Goal: Task Accomplishment & Management: Manage account settings

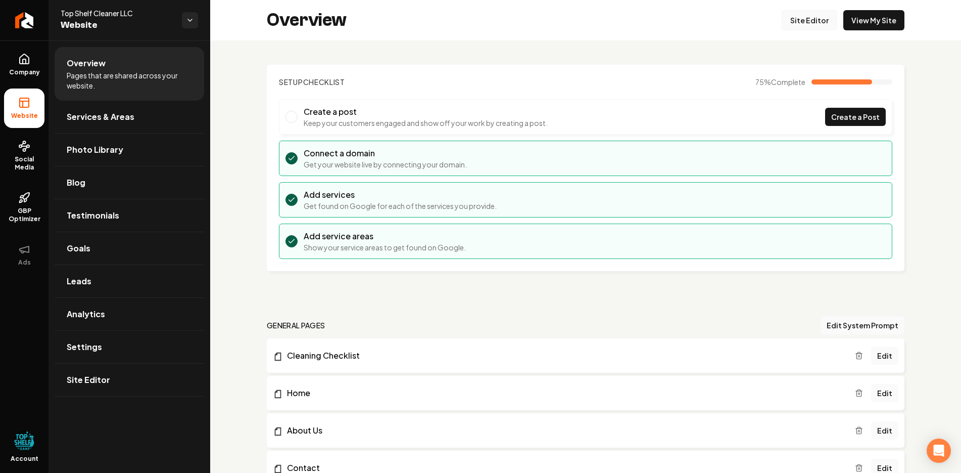
click at [806, 16] on link "Site Editor" at bounding box center [810, 20] width 56 height 20
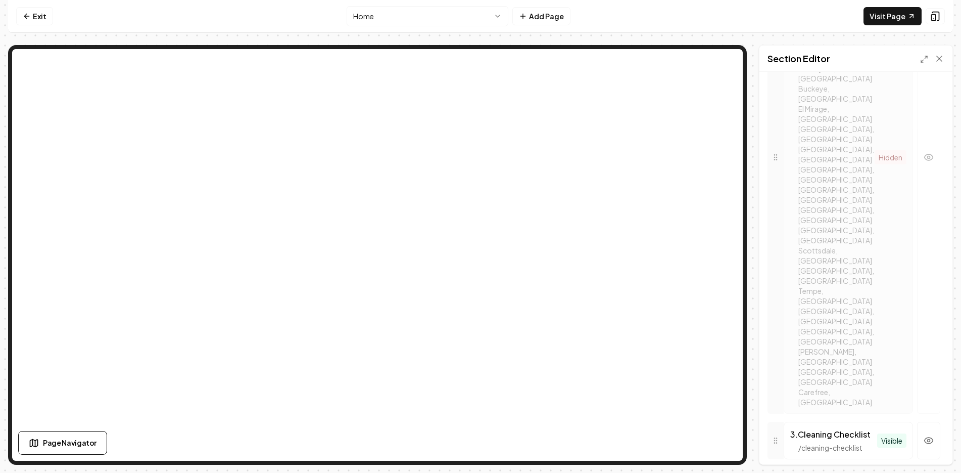
scroll to position [644, 0]
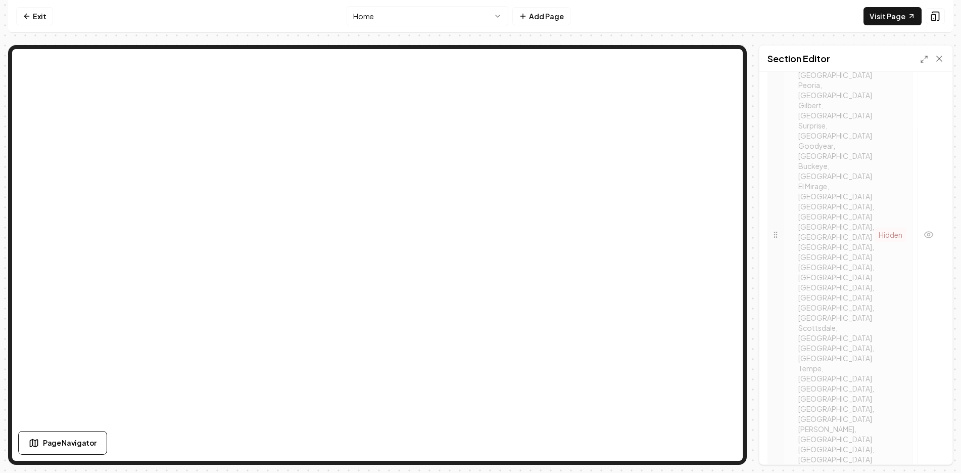
scroll to position [695, 0]
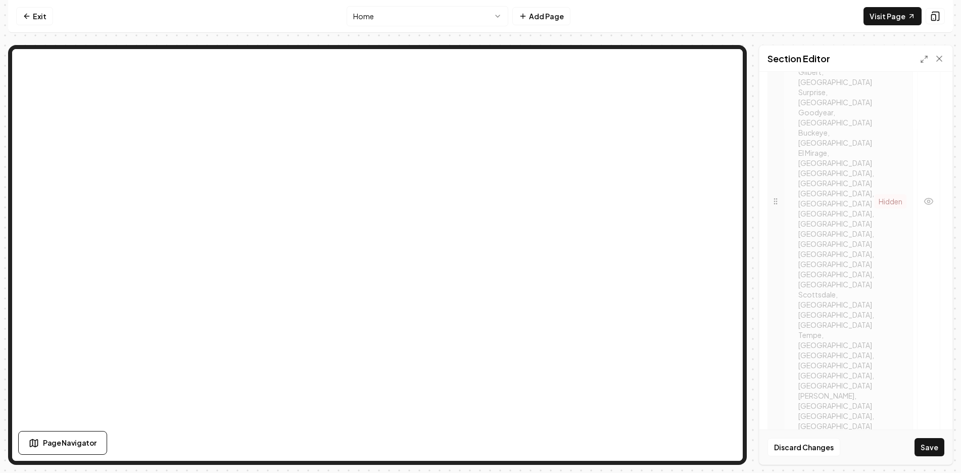
scroll to position [607, 0]
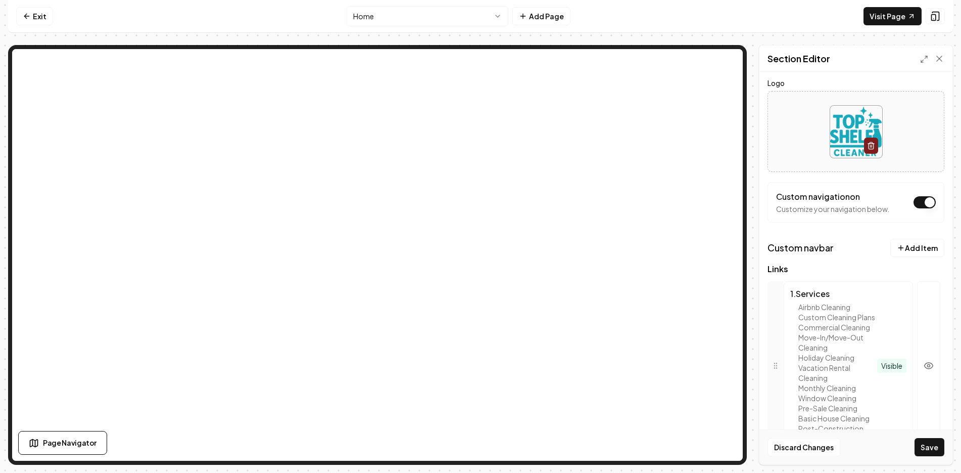
click at [934, 445] on button "Save" at bounding box center [930, 447] width 30 height 18
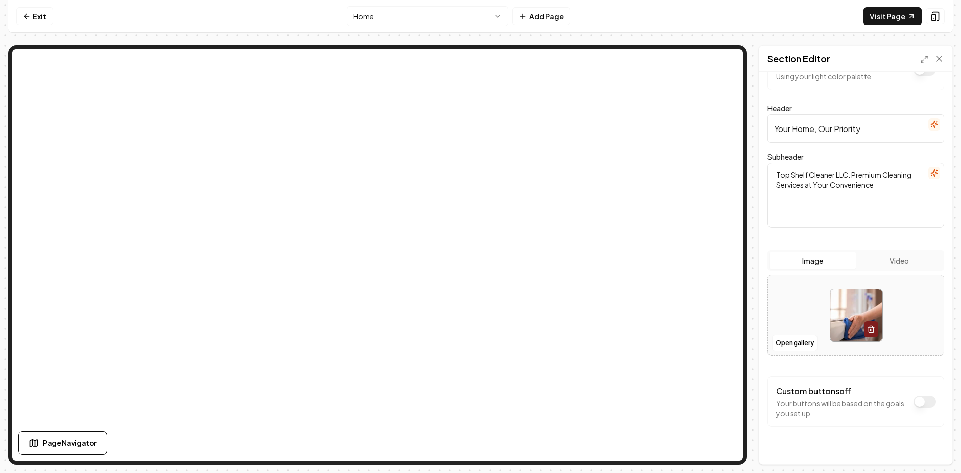
scroll to position [50, 0]
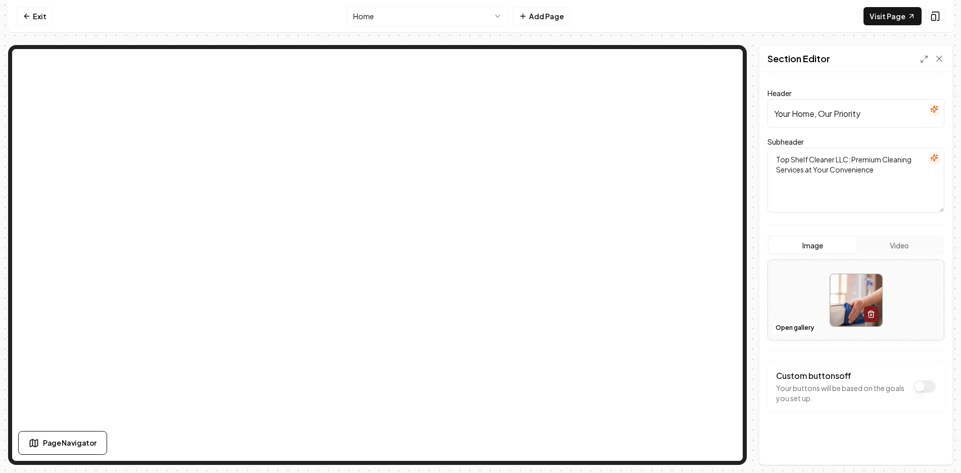
click at [916, 389] on button "Dark mode off" at bounding box center [925, 386] width 22 height 12
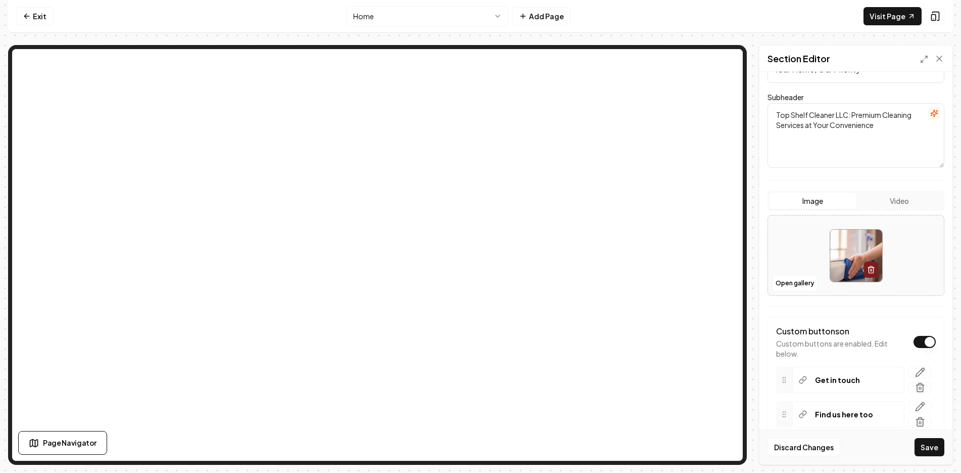
scroll to position [145, 0]
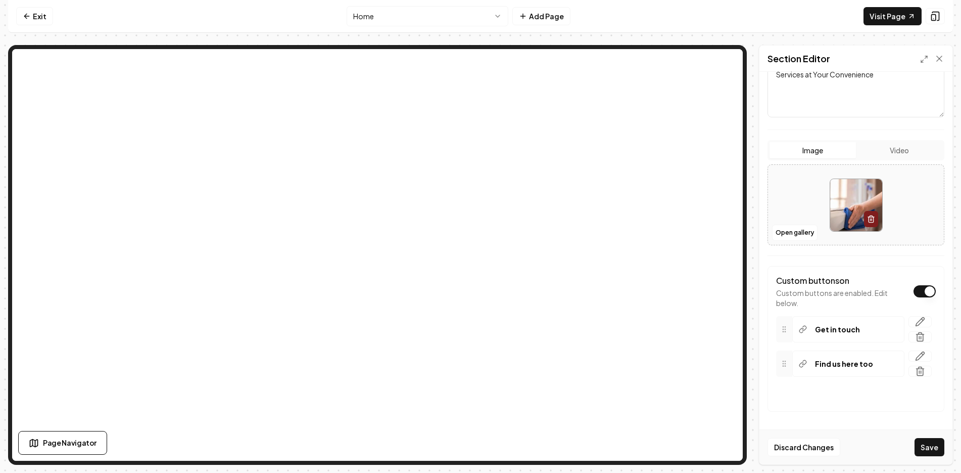
click at [929, 290] on div "Custom buttons on Custom buttons are enabled. Edit below. Get in touch Find us …" at bounding box center [856, 339] width 177 height 146
click at [928, 290] on button "Dark mode off" at bounding box center [925, 291] width 22 height 12
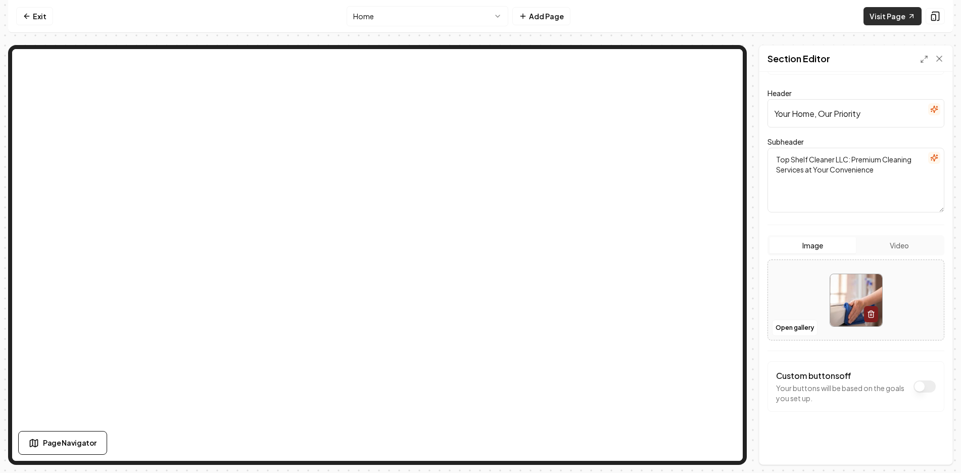
click at [881, 12] on link "Visit Page" at bounding box center [893, 16] width 58 height 18
click at [915, 388] on button "Dark mode off" at bounding box center [925, 386] width 22 height 12
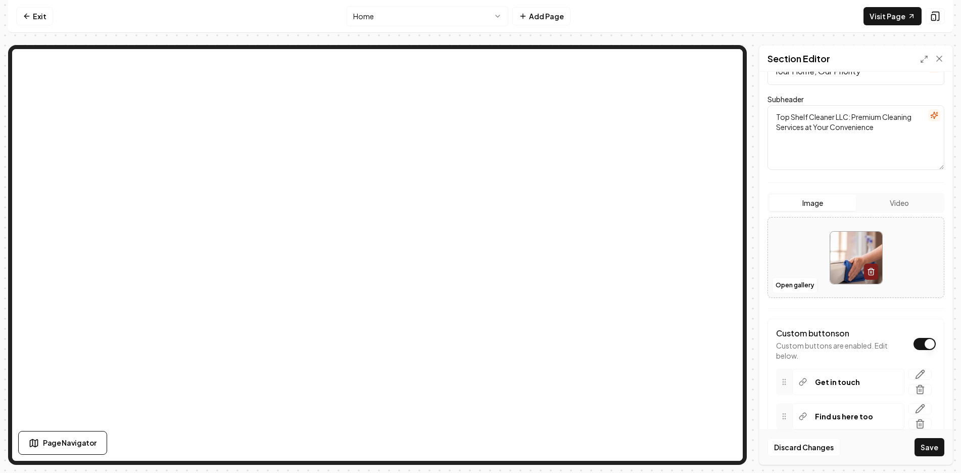
scroll to position [145, 0]
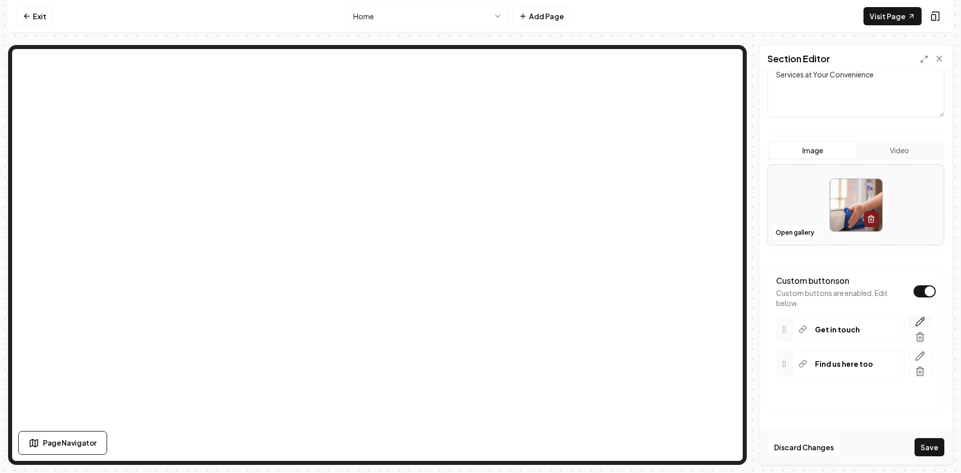
click at [915, 323] on icon "button" at bounding box center [920, 321] width 10 height 10
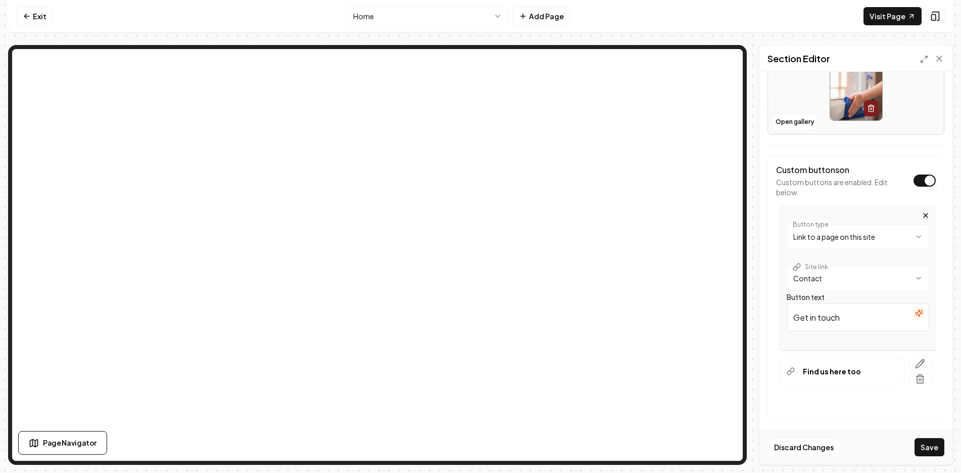
scroll to position [263, 0]
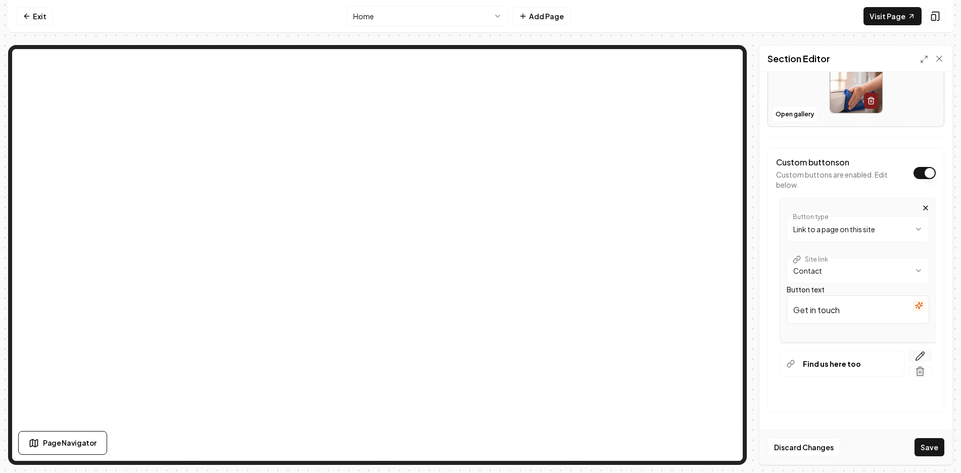
click at [920, 356] on button "button" at bounding box center [920, 355] width 23 height 11
click at [915, 173] on button "Dark mode off" at bounding box center [925, 173] width 22 height 12
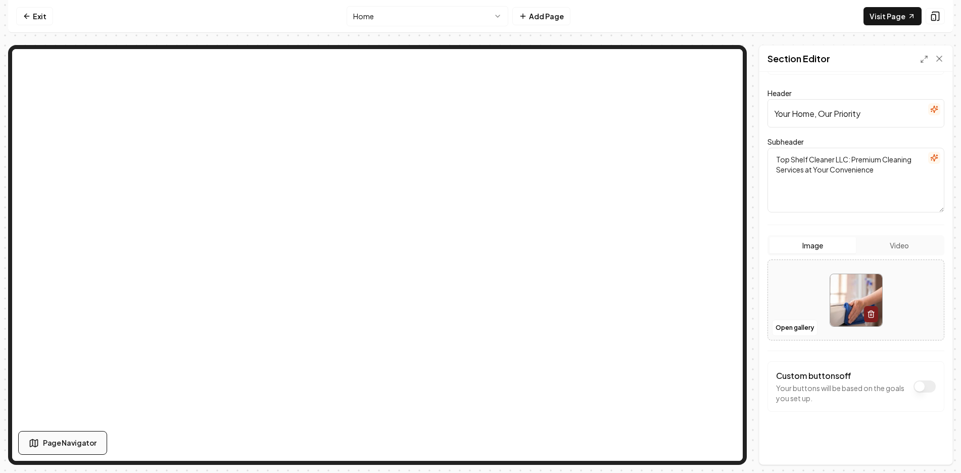
click at [59, 447] on span "Page Navigator" at bounding box center [70, 442] width 54 height 11
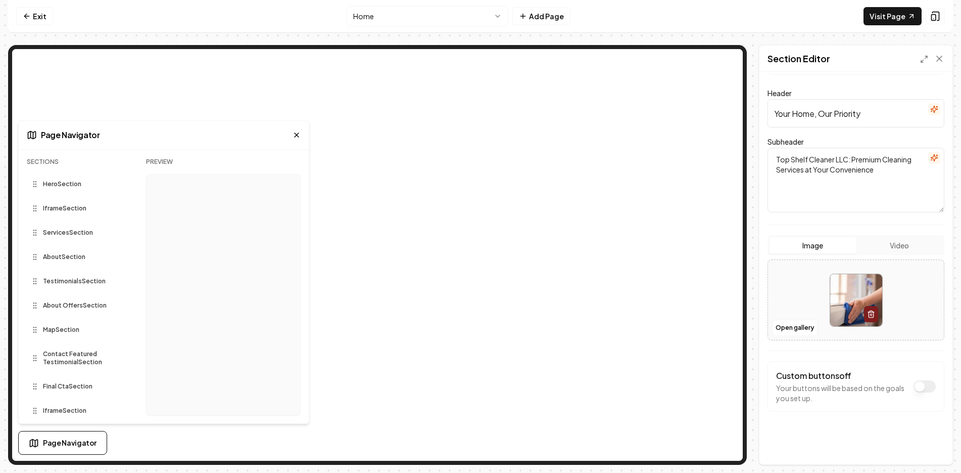
click at [298, 134] on icon at bounding box center [297, 135] width 8 height 8
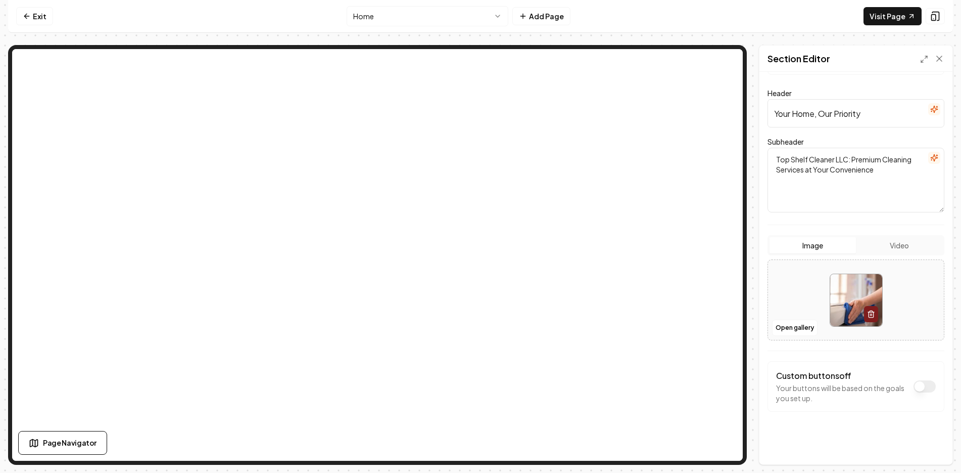
click at [815, 245] on button "Image" at bounding box center [813, 245] width 86 height 16
click at [914, 386] on button "Dark mode off" at bounding box center [925, 386] width 22 height 12
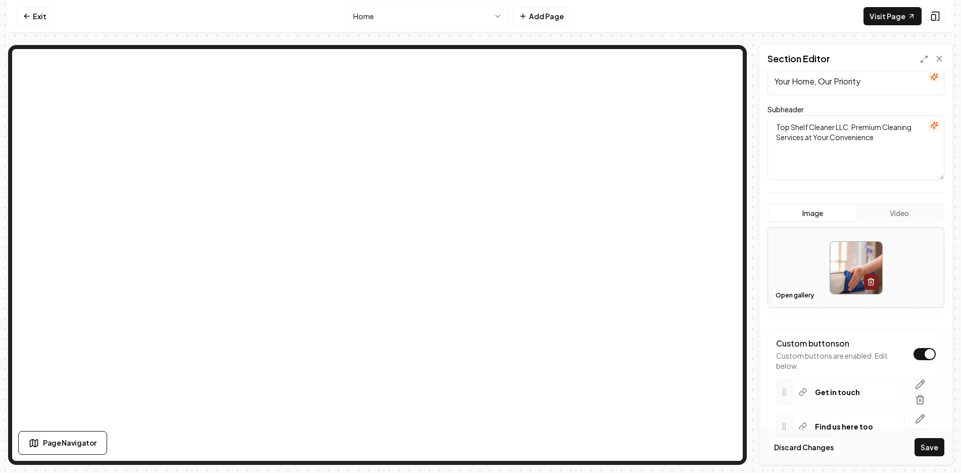
scroll to position [145, 0]
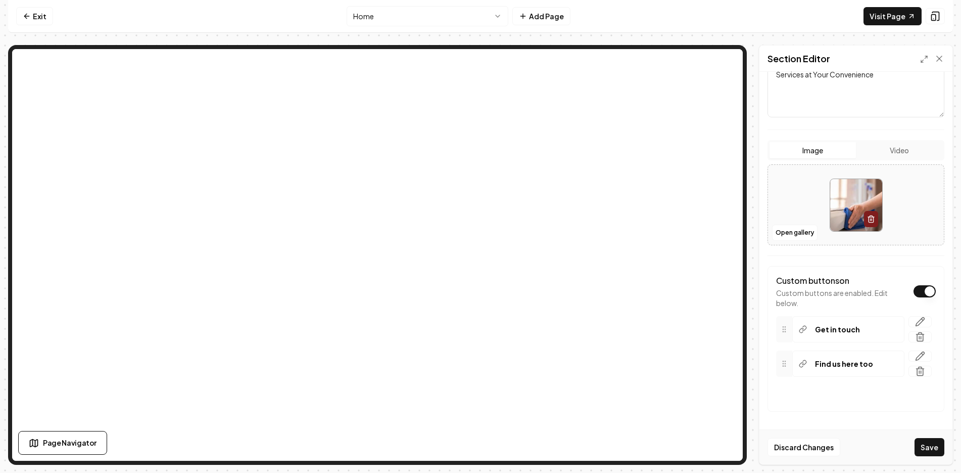
click at [784, 331] on icon at bounding box center [785, 329] width 8 height 8
click at [779, 363] on div at bounding box center [784, 363] width 16 height 26
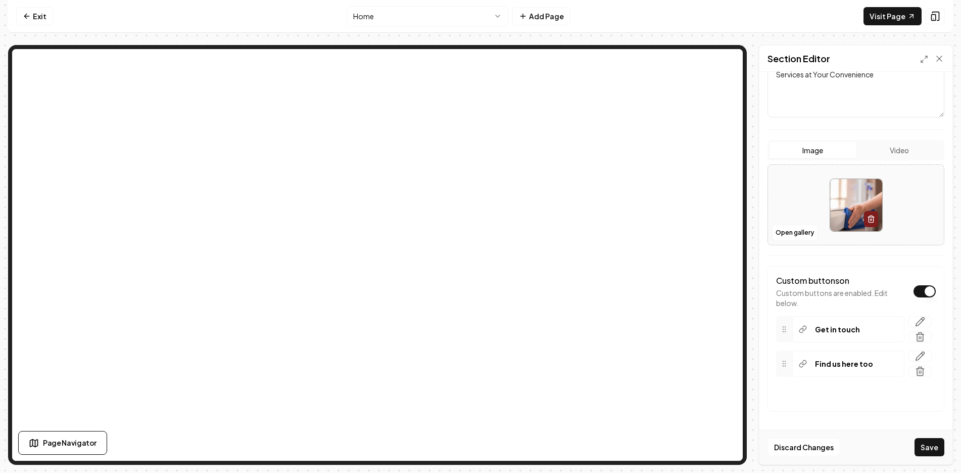
click at [808, 330] on div "Get in touch" at bounding box center [849, 329] width 112 height 26
click at [802, 330] on icon at bounding box center [803, 329] width 8 height 8
click at [928, 445] on button "Save" at bounding box center [930, 447] width 30 height 18
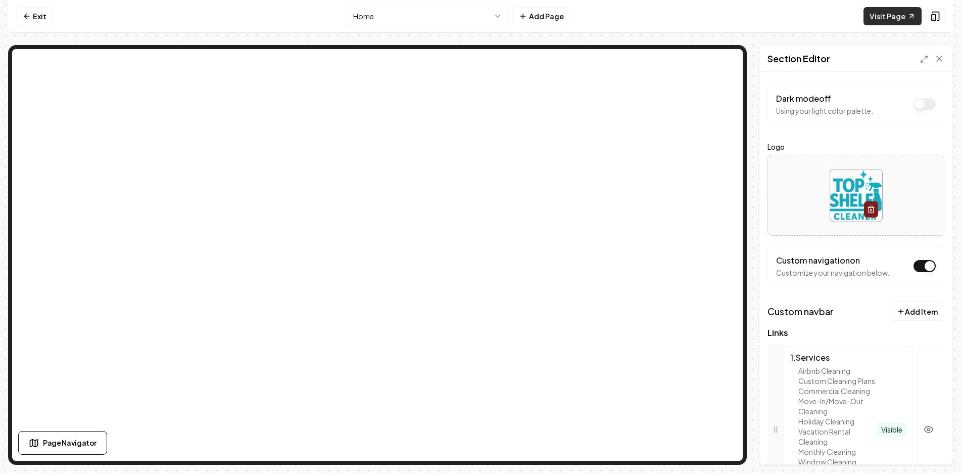
click at [903, 18] on link "Visit Page" at bounding box center [893, 16] width 58 height 18
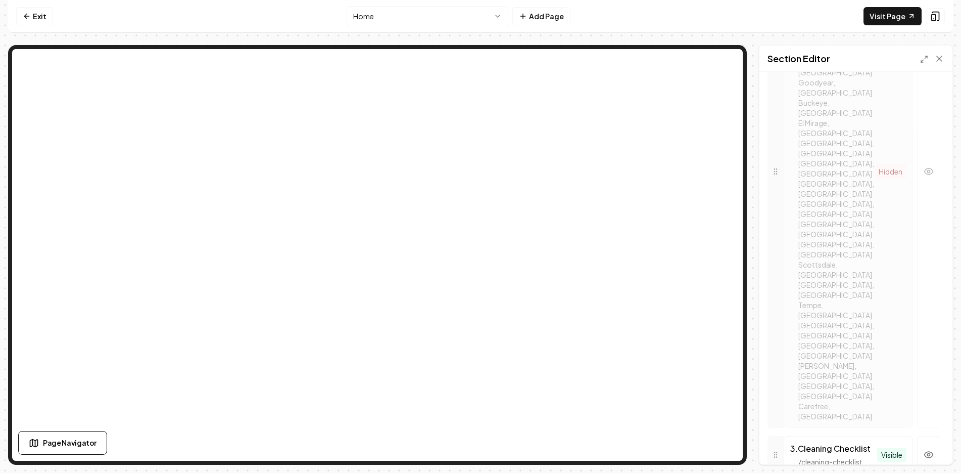
scroll to position [639, 0]
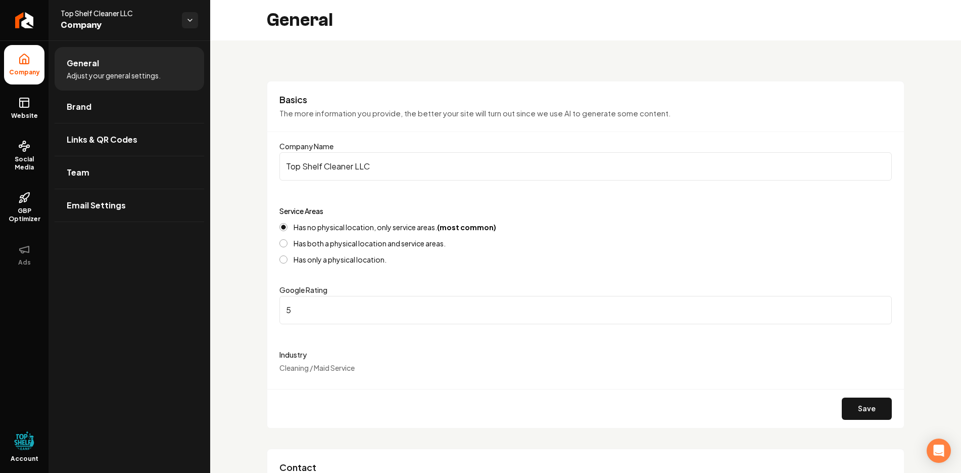
click at [863, 409] on button "Save" at bounding box center [867, 408] width 50 height 22
click at [28, 109] on link "Website" at bounding box center [24, 107] width 40 height 39
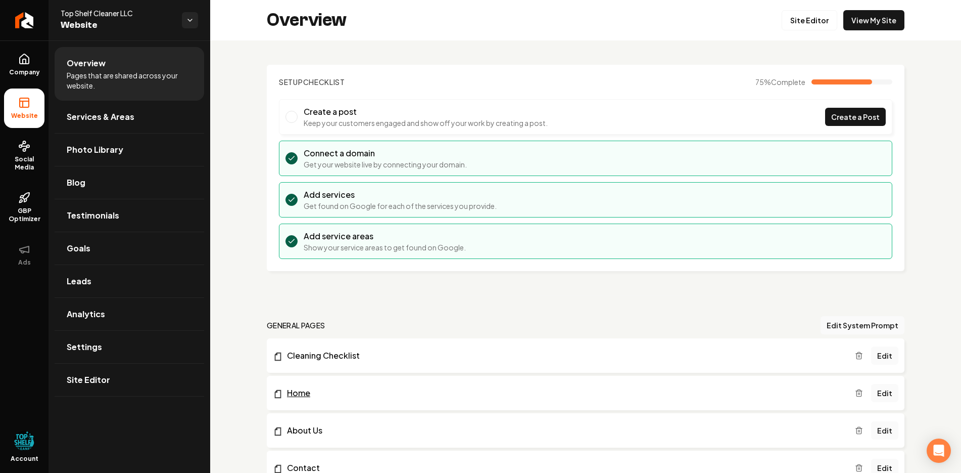
scroll to position [51, 0]
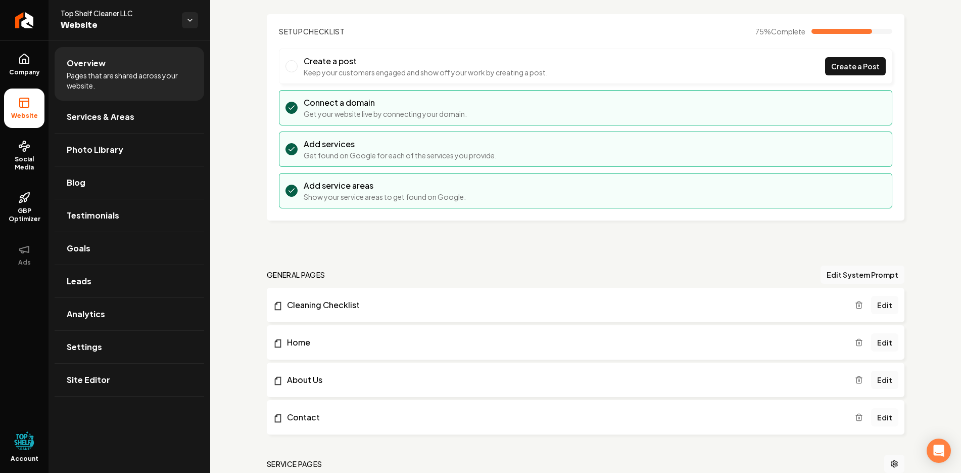
click at [877, 420] on link "Edit" at bounding box center [884, 417] width 27 height 18
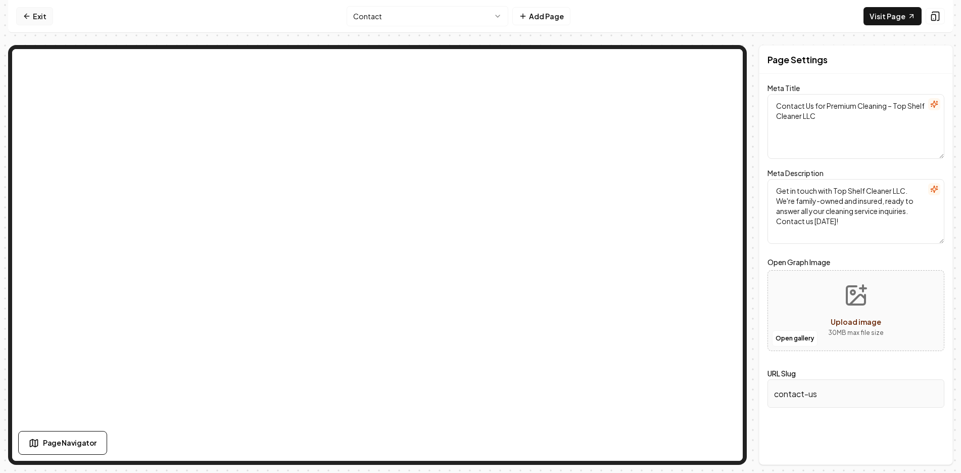
click at [31, 15] on link "Exit" at bounding box center [34, 16] width 37 height 18
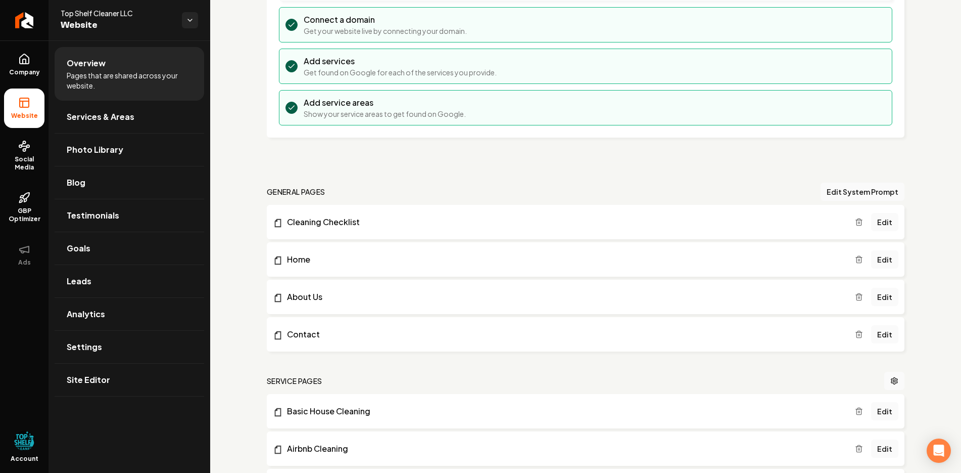
scroll to position [152, 0]
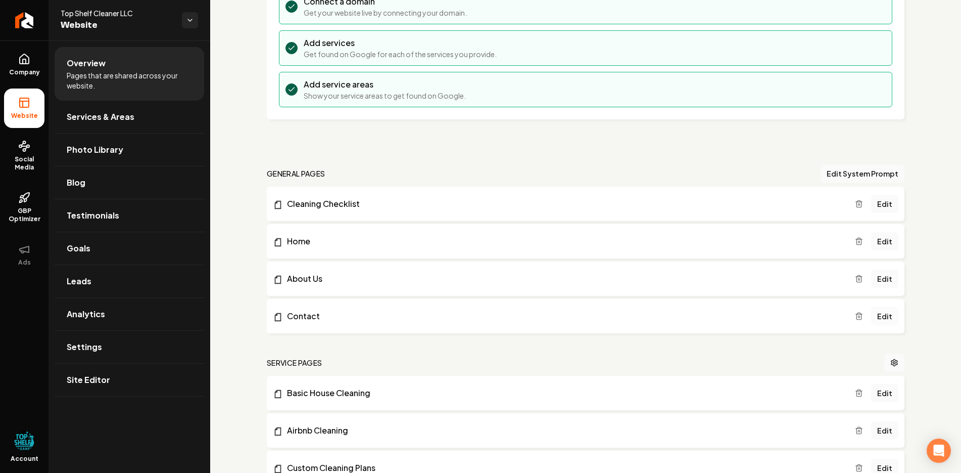
click at [878, 315] on link "Edit" at bounding box center [884, 316] width 27 height 18
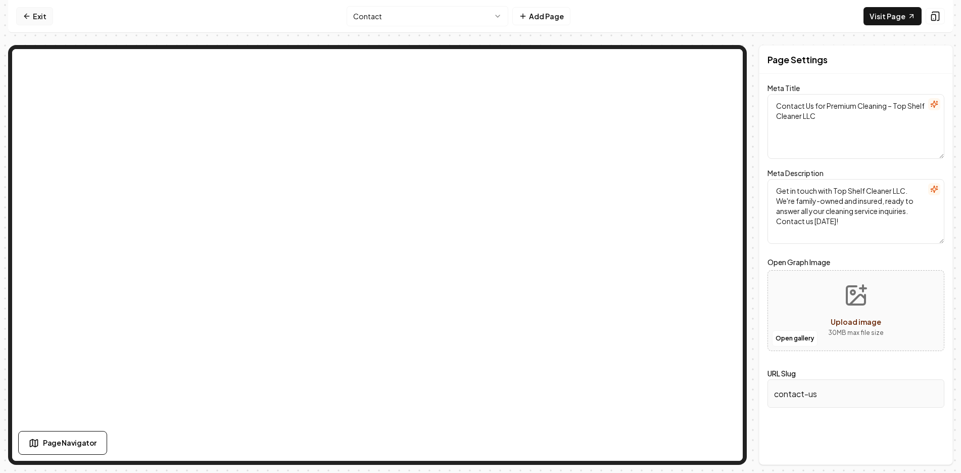
click at [38, 16] on link "Exit" at bounding box center [34, 16] width 37 height 18
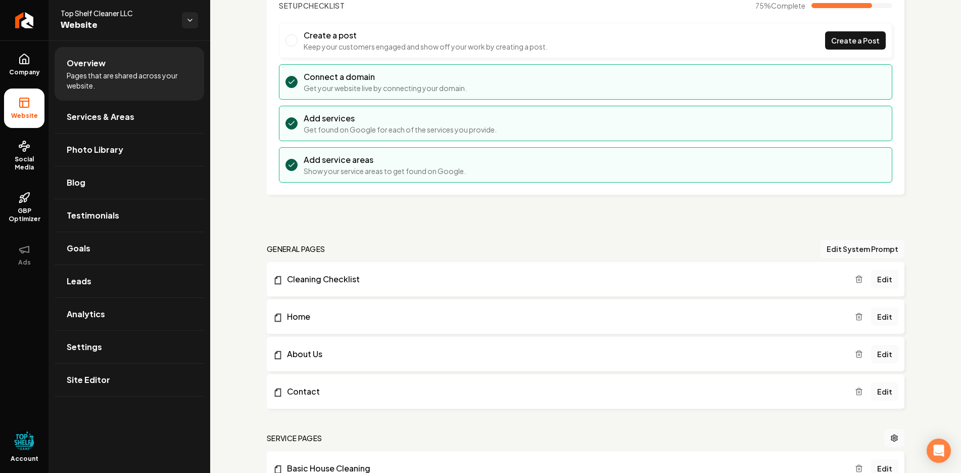
scroll to position [101, 0]
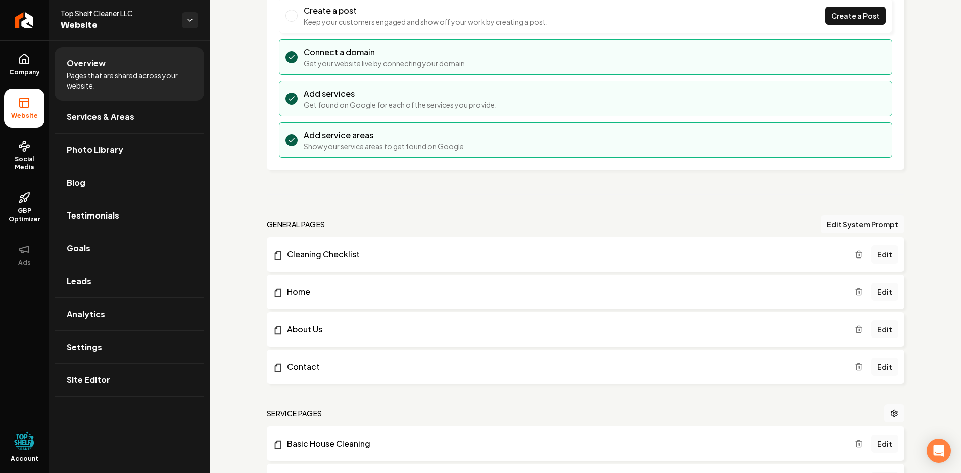
click at [857, 368] on icon "Main content area" at bounding box center [859, 366] width 8 height 8
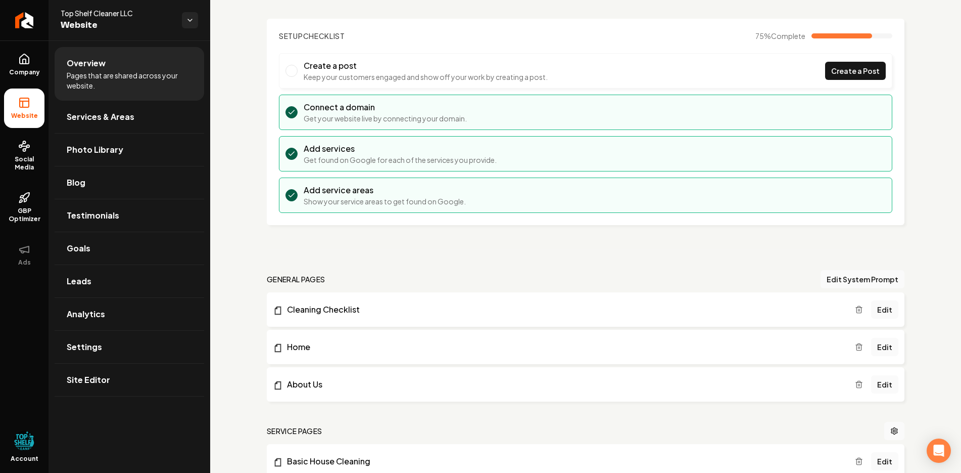
scroll to position [0, 0]
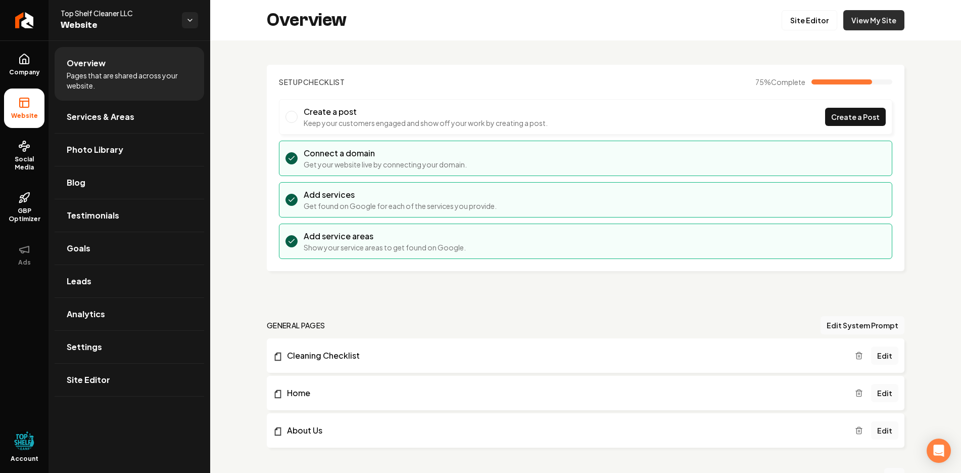
click at [874, 23] on link "View My Site" at bounding box center [874, 20] width 61 height 20
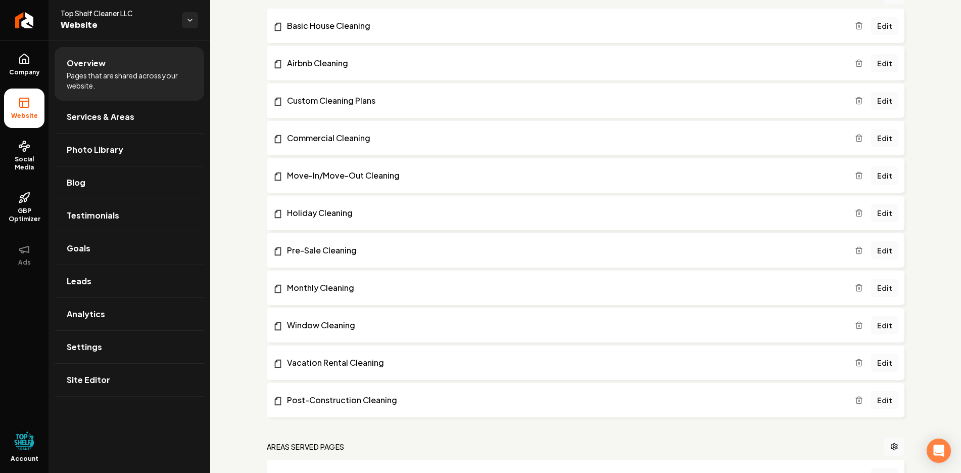
scroll to position [506, 0]
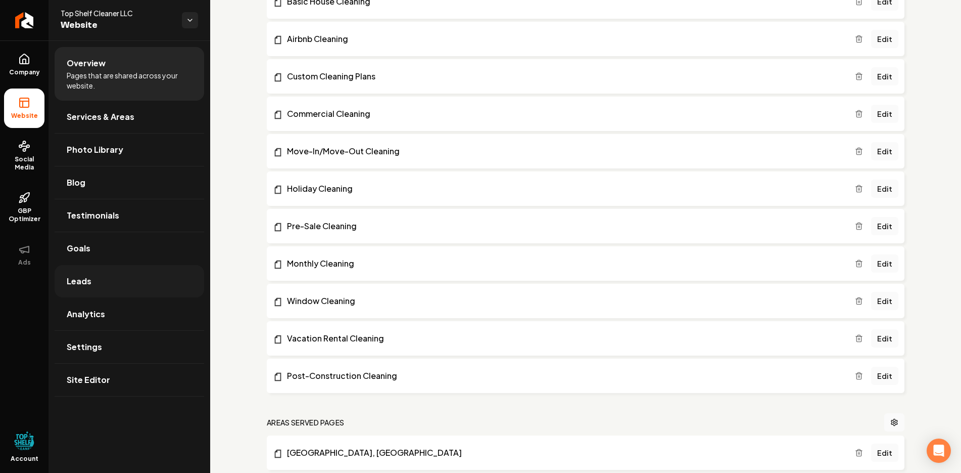
click at [82, 276] on span "Leads" at bounding box center [79, 281] width 25 height 12
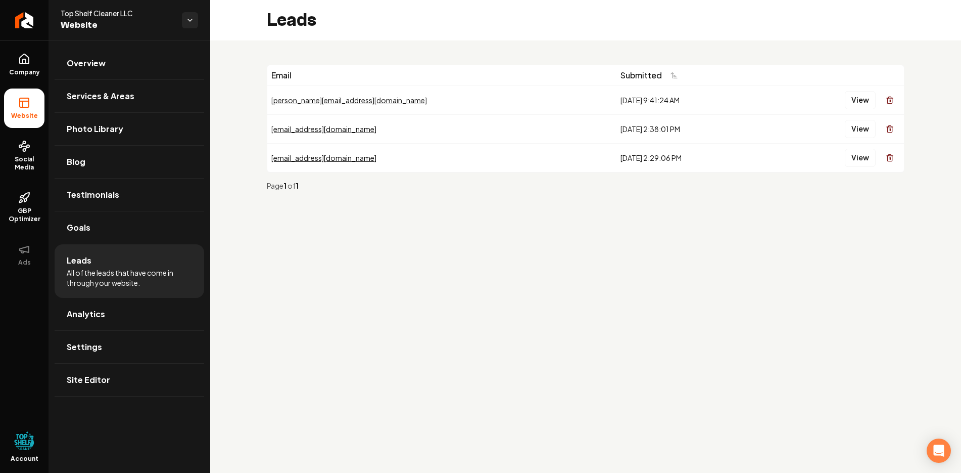
click at [23, 106] on icon at bounding box center [23, 104] width 0 height 6
click at [96, 62] on span "Overview" at bounding box center [86, 63] width 39 height 12
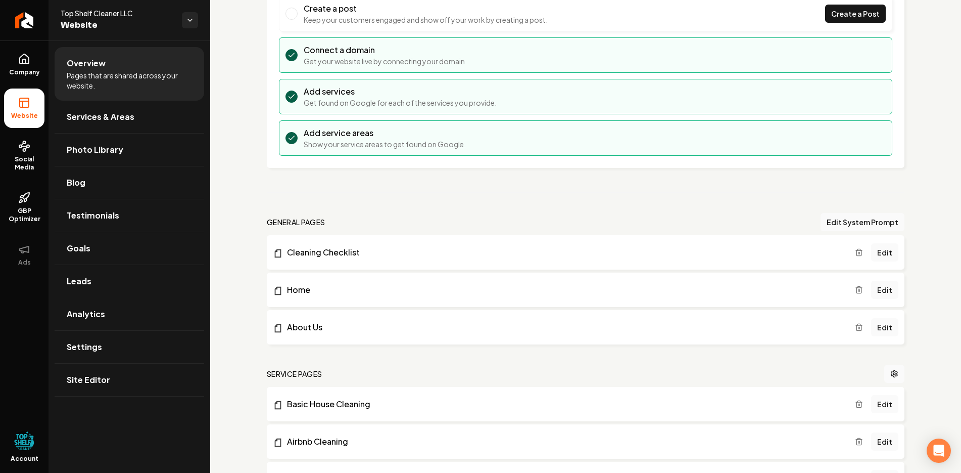
scroll to position [152, 0]
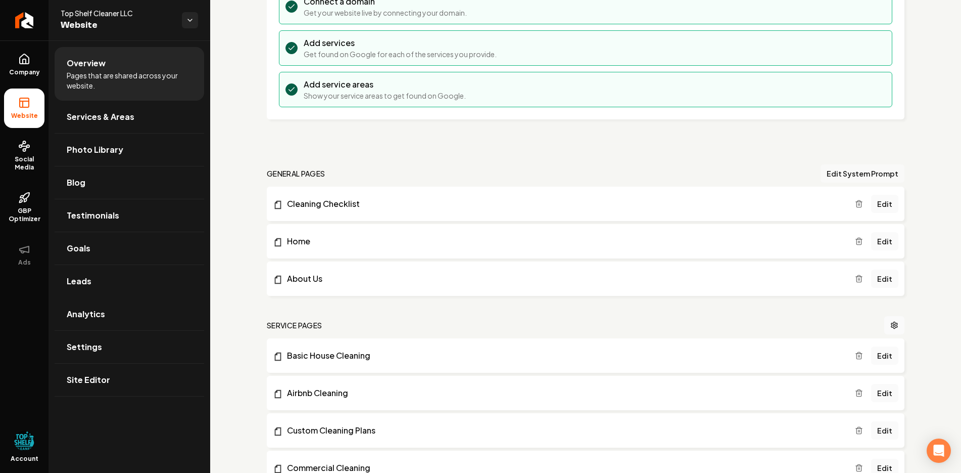
click at [854, 171] on button "Edit System Prompt" at bounding box center [863, 173] width 84 height 18
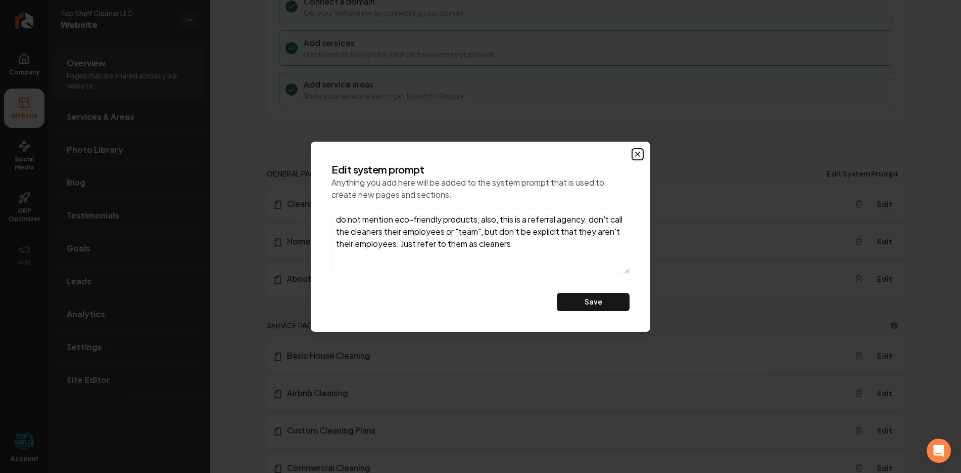
click at [637, 152] on icon "button" at bounding box center [638, 154] width 8 height 8
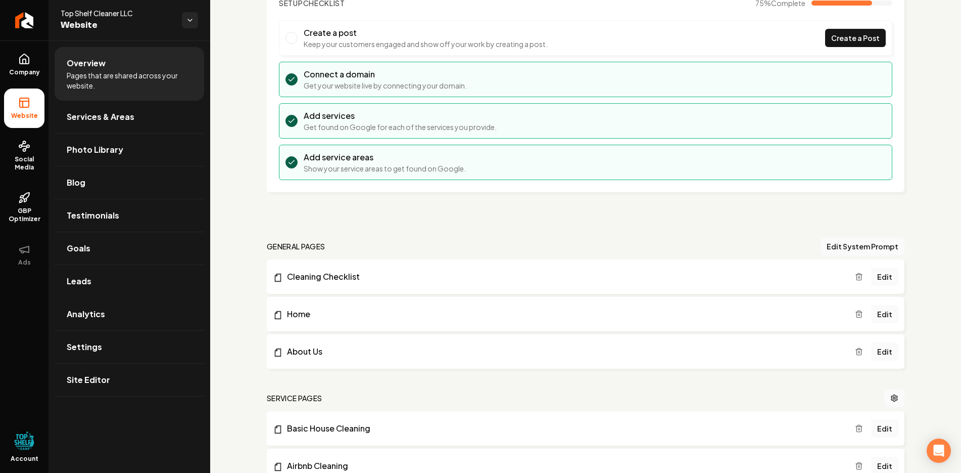
scroll to position [0, 0]
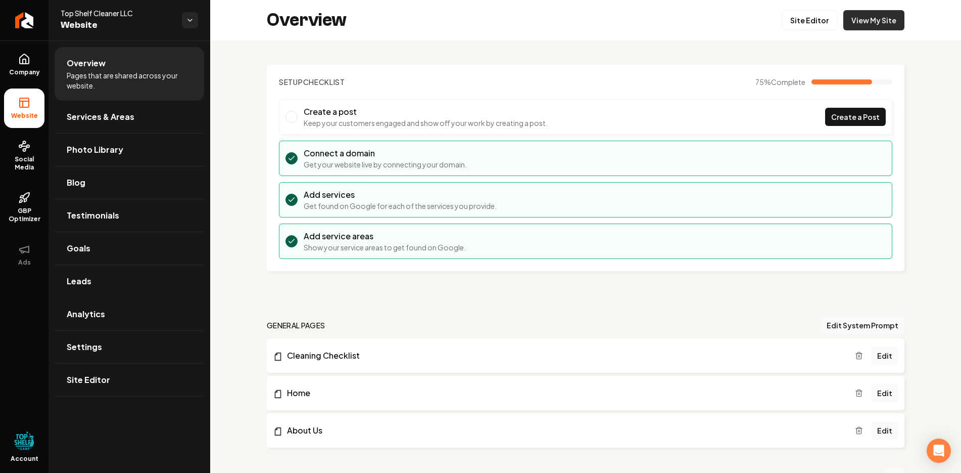
click at [874, 17] on link "View My Site" at bounding box center [874, 20] width 61 height 20
click at [808, 19] on link "Site Editor" at bounding box center [810, 20] width 56 height 20
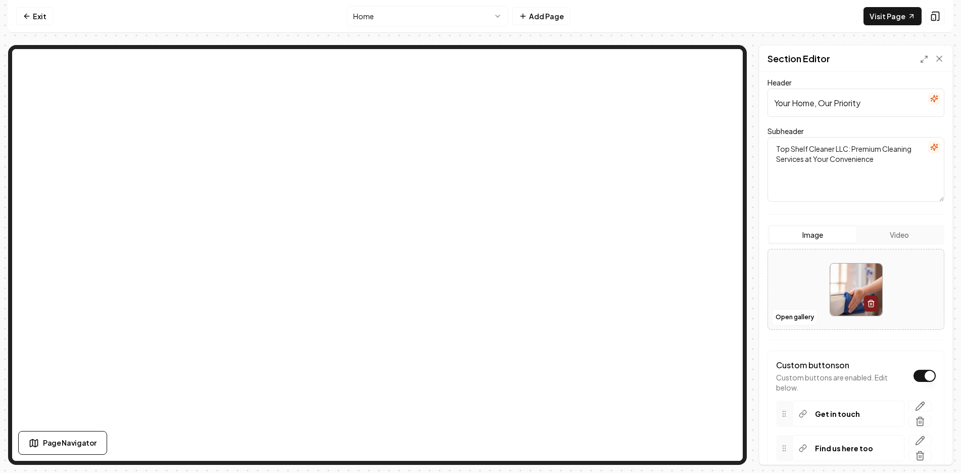
scroll to position [145, 0]
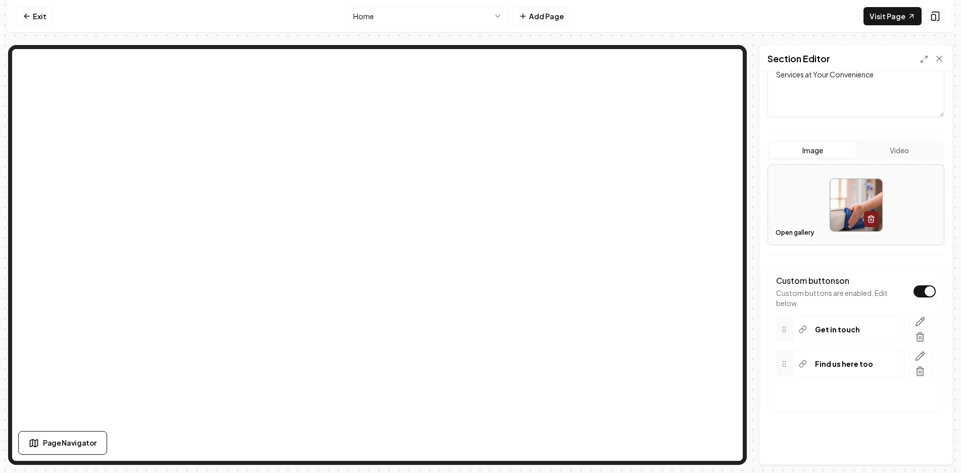
click at [870, 362] on div "Find us here too" at bounding box center [849, 363] width 112 height 26
click at [871, 363] on div "Find us here too" at bounding box center [849, 363] width 112 height 26
click at [865, 364] on p "Find us here too" at bounding box center [844, 363] width 58 height 10
click at [916, 355] on icon "button" at bounding box center [920, 356] width 9 height 9
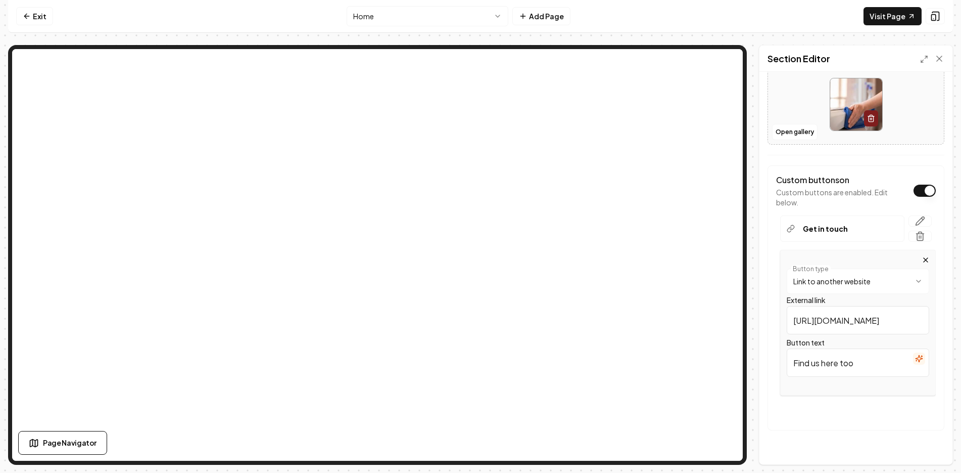
scroll to position [246, 0]
click at [883, 284] on html "**********" at bounding box center [480, 236] width 961 height 473
click at [851, 322] on input "/" at bounding box center [858, 319] width 143 height 28
type input "[PHONE_NUMBER]"
drag, startPoint x: 860, startPoint y: 361, endPoint x: 771, endPoint y: 357, distance: 89.6
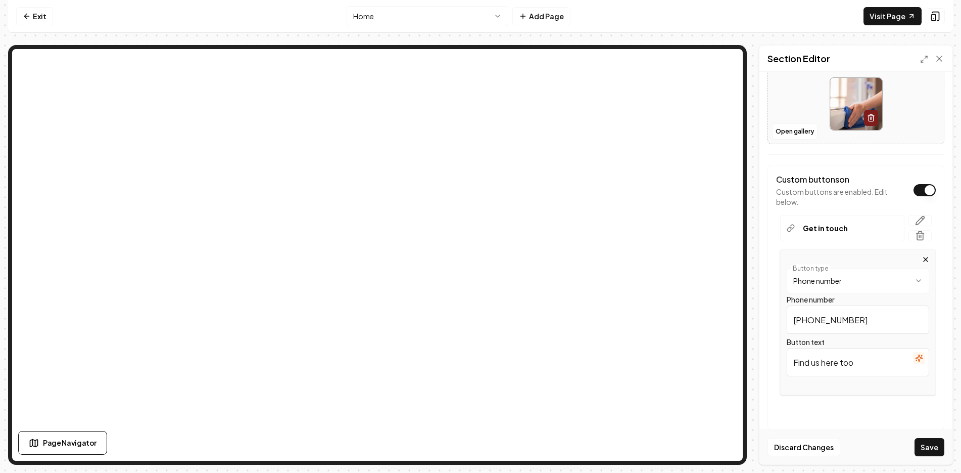
click at [771, 357] on div "**********" at bounding box center [856, 297] width 177 height 265
type input "Call us"
click at [933, 446] on button "Save" at bounding box center [930, 447] width 30 height 18
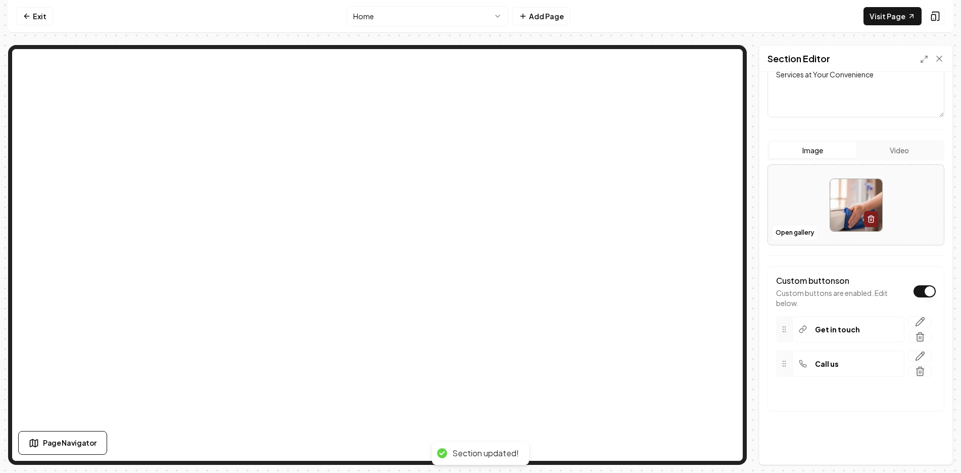
scroll to position [145, 0]
click at [915, 319] on icon "button" at bounding box center [920, 321] width 10 height 10
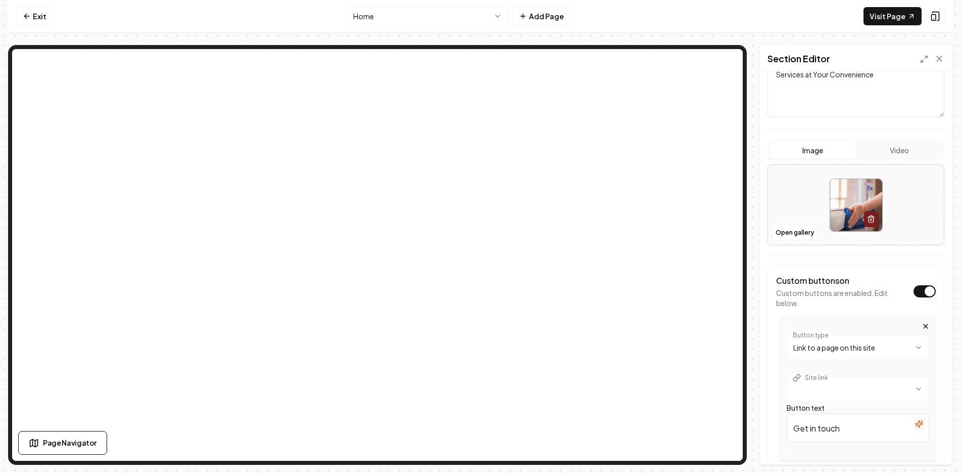
click at [859, 349] on html "**********" at bounding box center [480, 236] width 961 height 473
click at [826, 387] on input "/" at bounding box center [858, 386] width 143 height 28
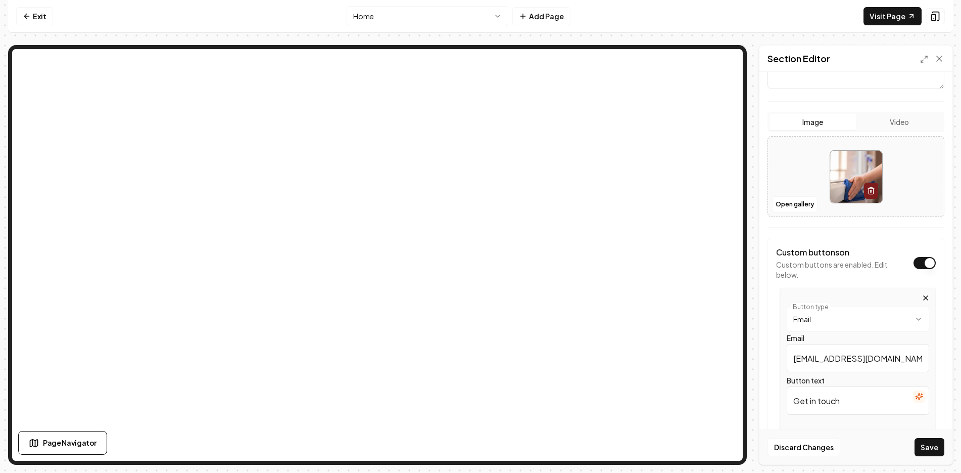
scroll to position [246, 0]
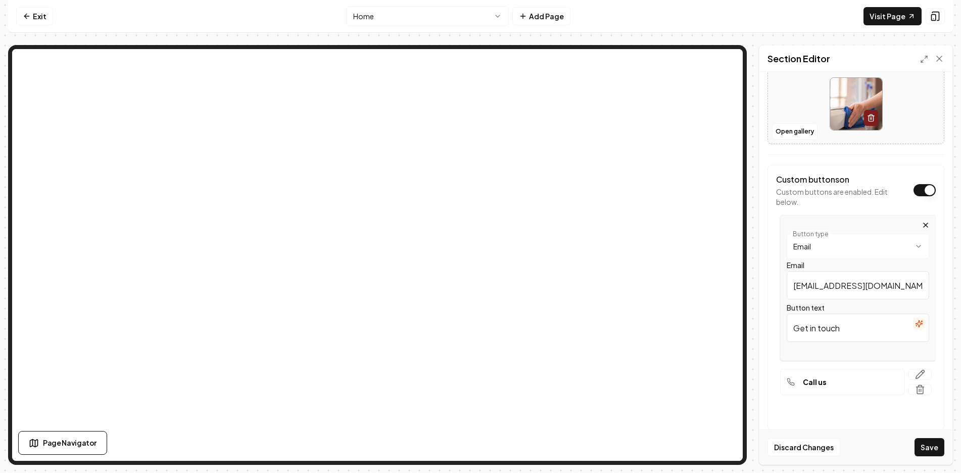
type input "[EMAIL_ADDRESS][DOMAIN_NAME]"
drag, startPoint x: 849, startPoint y: 327, endPoint x: 787, endPoint y: 328, distance: 62.7
click at [787, 328] on div "**********" at bounding box center [859, 288] width 156 height 146
type input "email us"
click at [934, 444] on button "Save" at bounding box center [930, 447] width 30 height 18
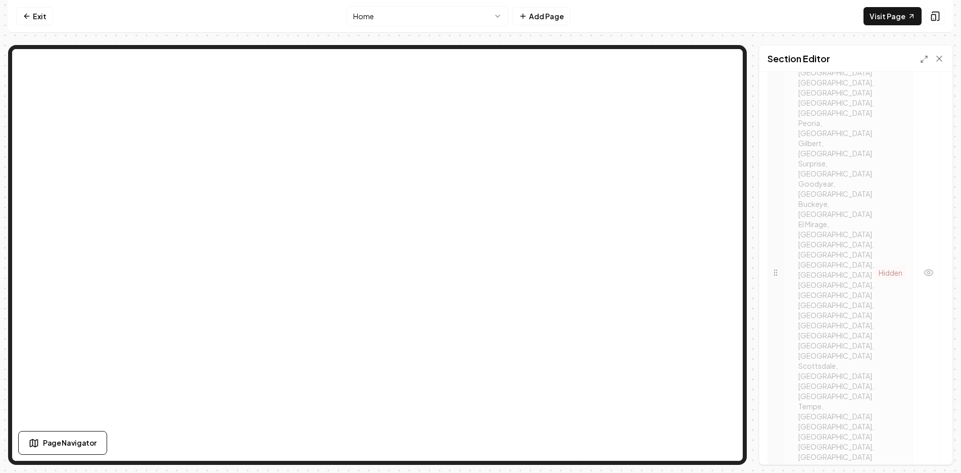
scroll to position [593, 0]
click at [931, 444] on button "Save" at bounding box center [930, 447] width 30 height 18
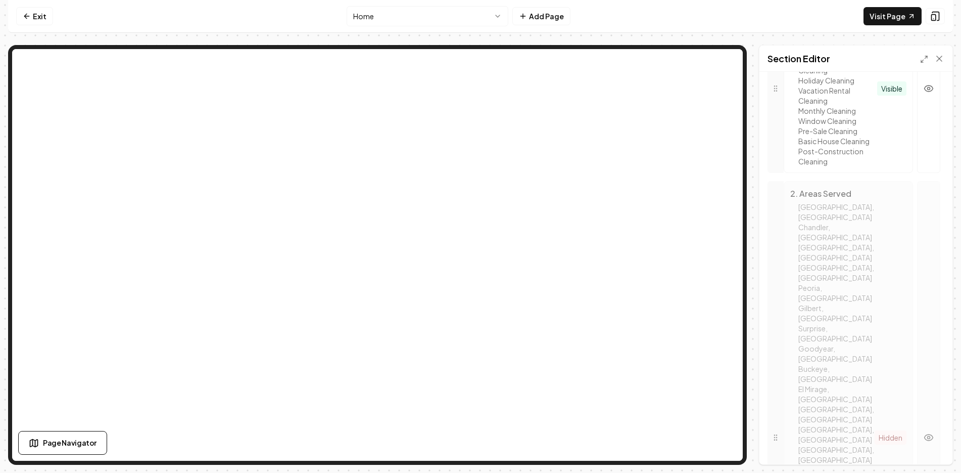
click at [924, 432] on icon "button" at bounding box center [929, 437] width 10 height 10
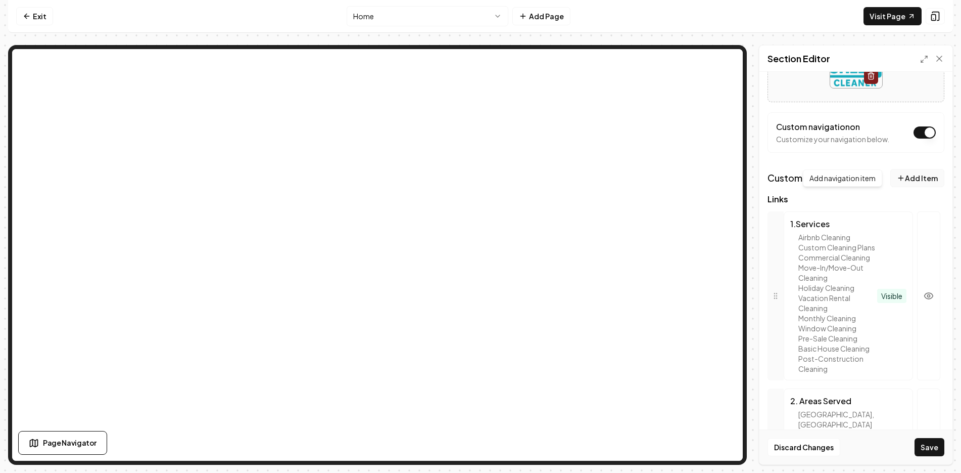
click at [901, 176] on button "Add Item" at bounding box center [918, 178] width 54 height 18
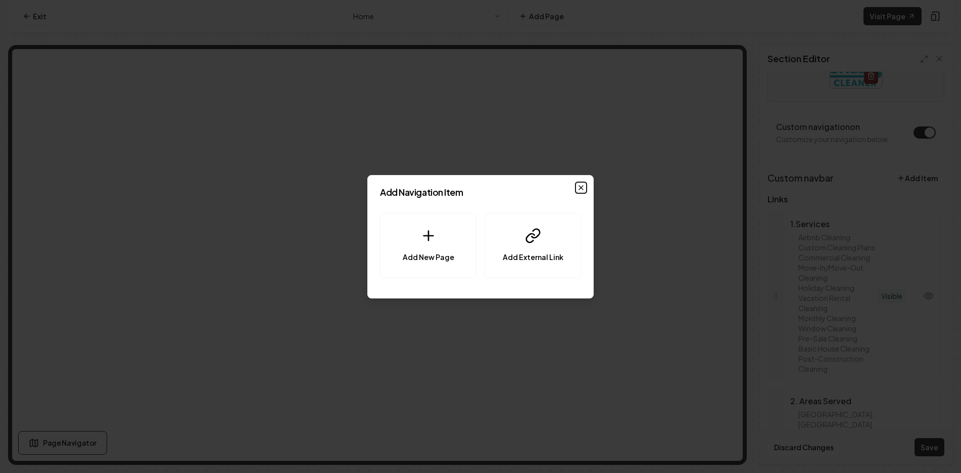
click at [580, 186] on icon "button" at bounding box center [581, 188] width 4 height 4
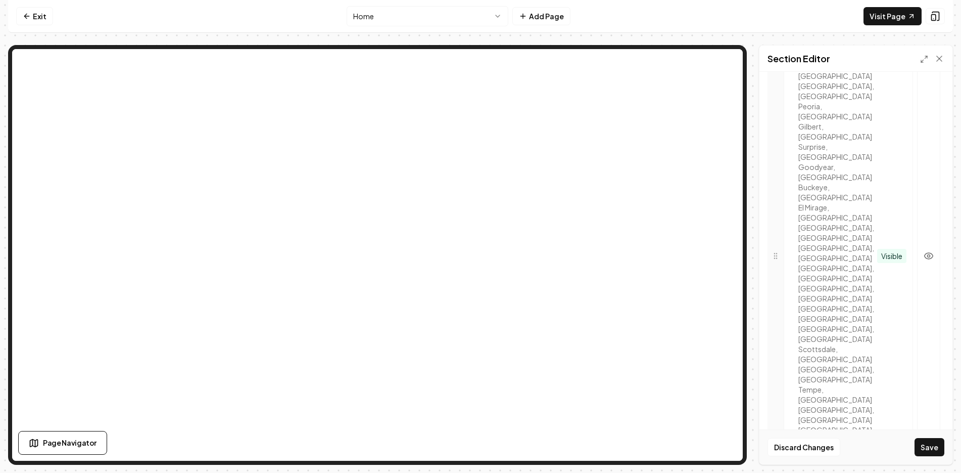
scroll to position [618, 0]
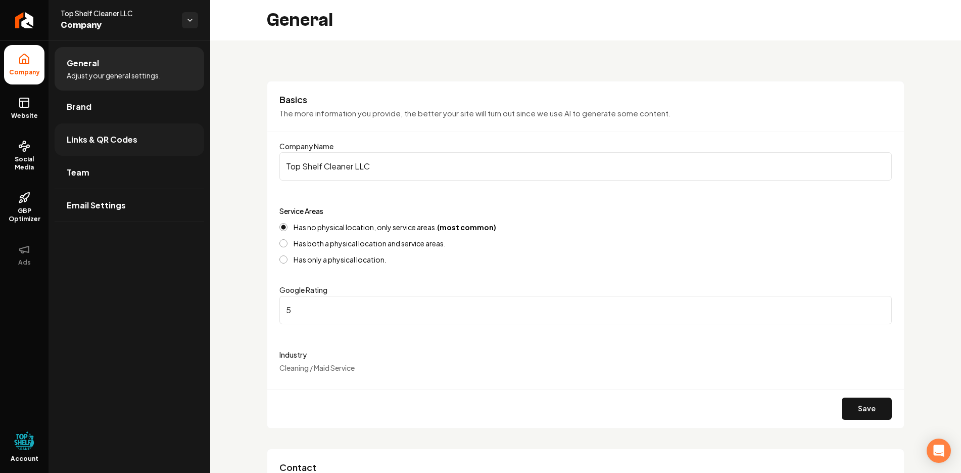
click at [90, 139] on span "Links & QR Codes" at bounding box center [102, 139] width 71 height 12
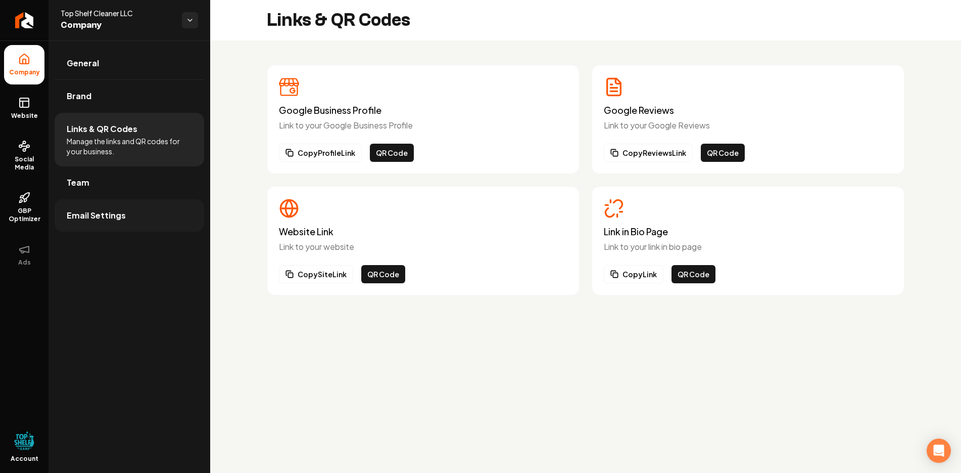
click at [94, 210] on span "Email Settings" at bounding box center [96, 215] width 59 height 12
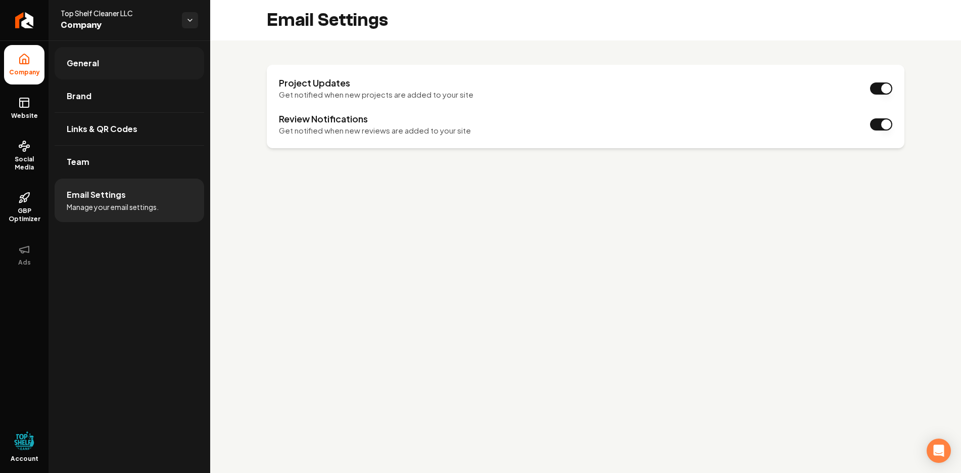
click at [93, 60] on span "General" at bounding box center [83, 63] width 32 height 12
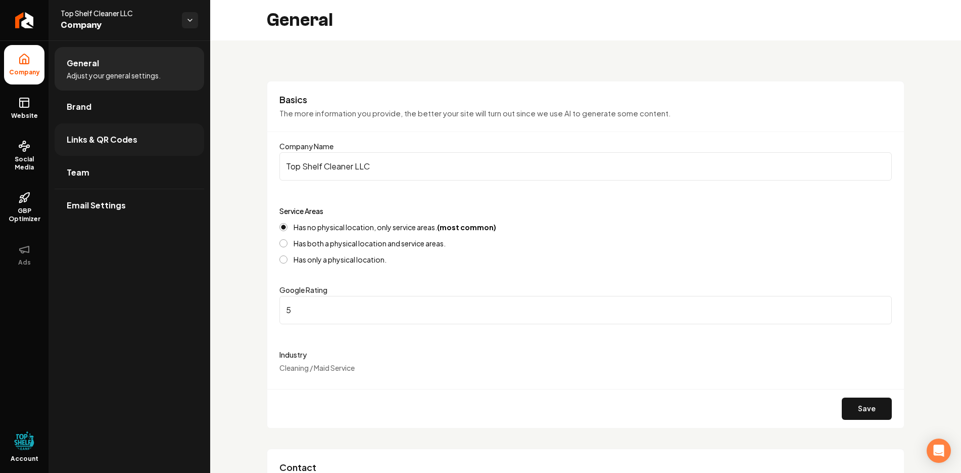
click at [106, 138] on span "Links & QR Codes" at bounding box center [102, 139] width 71 height 12
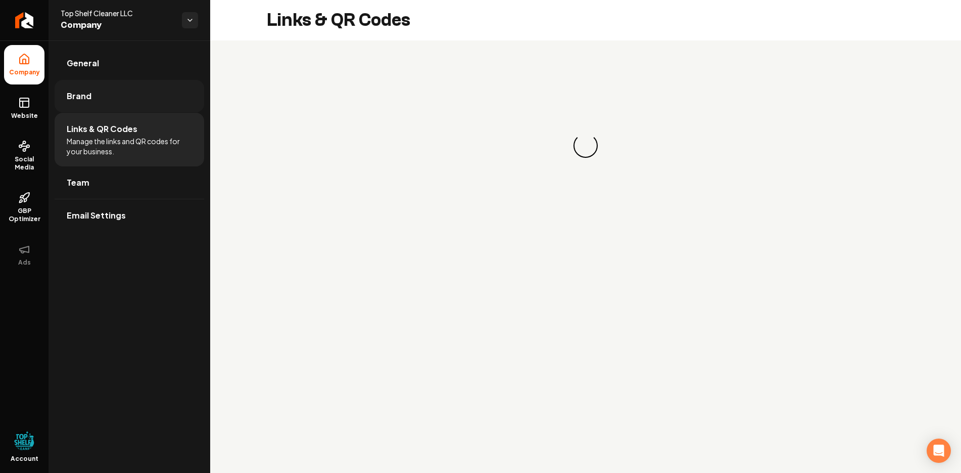
click at [86, 95] on span "Brand" at bounding box center [79, 96] width 25 height 12
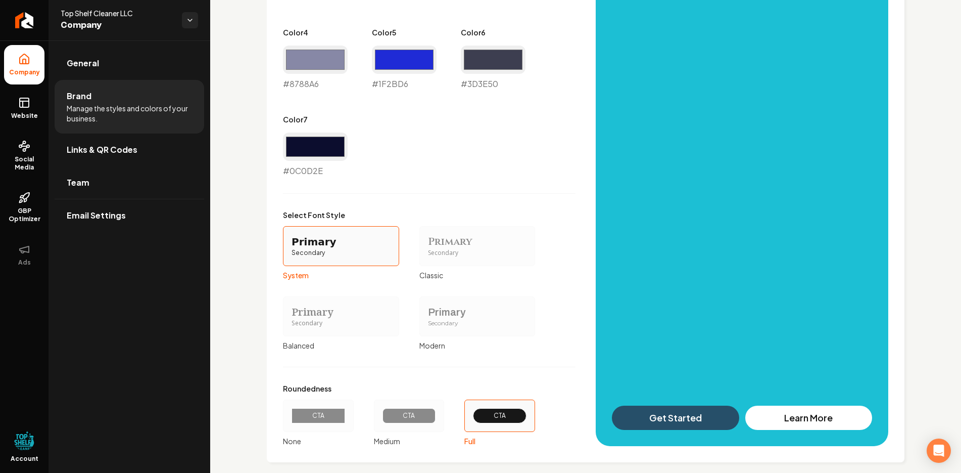
scroll to position [696, 0]
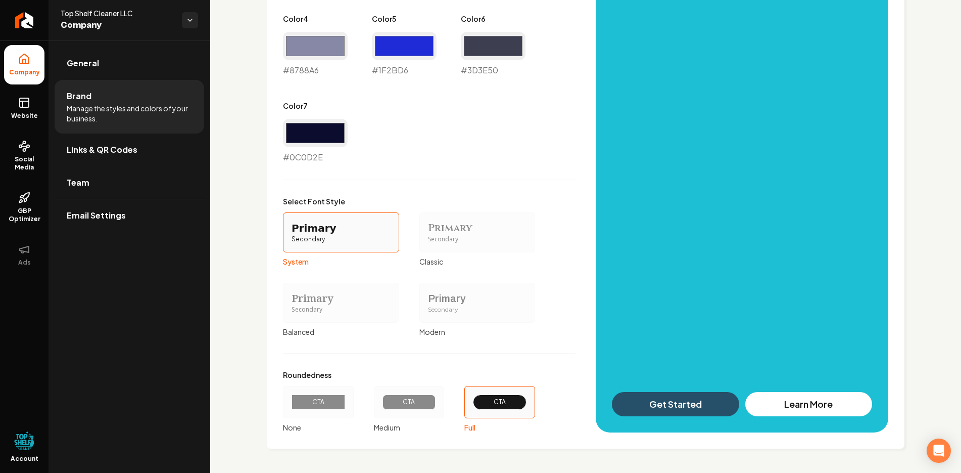
click at [661, 404] on div "Primary Color #264f69 #264f69 Secondary Color #1cbfd4 #1cbfd4 Color 1 #f0f0f5 #…" at bounding box center [586, 123] width 606 height 617
click at [673, 404] on div "Primary Color #264f69 #264f69 Secondary Color #1cbfd4 #1cbfd4 Color 1 #f0f0f5 #…" at bounding box center [586, 123] width 606 height 617
click at [792, 402] on div "Primary Color #264f69 #264f69 Secondary Color #1cbfd4 #1cbfd4 Color 1 #f0f0f5 #…" at bounding box center [586, 123] width 606 height 617
click at [793, 402] on div "Primary Color #264f69 #264f69 Secondary Color #1cbfd4 #1cbfd4 Color 1 #f0f0f5 #…" at bounding box center [586, 123] width 606 height 617
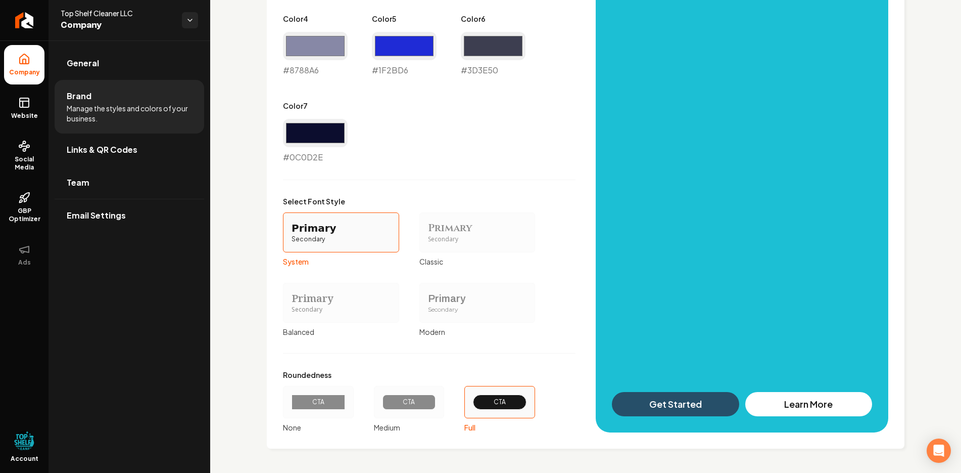
click at [793, 402] on div "Primary Color #264f69 #264f69 Secondary Color #1cbfd4 #1cbfd4 Color 1 #f0f0f5 #…" at bounding box center [586, 123] width 606 height 617
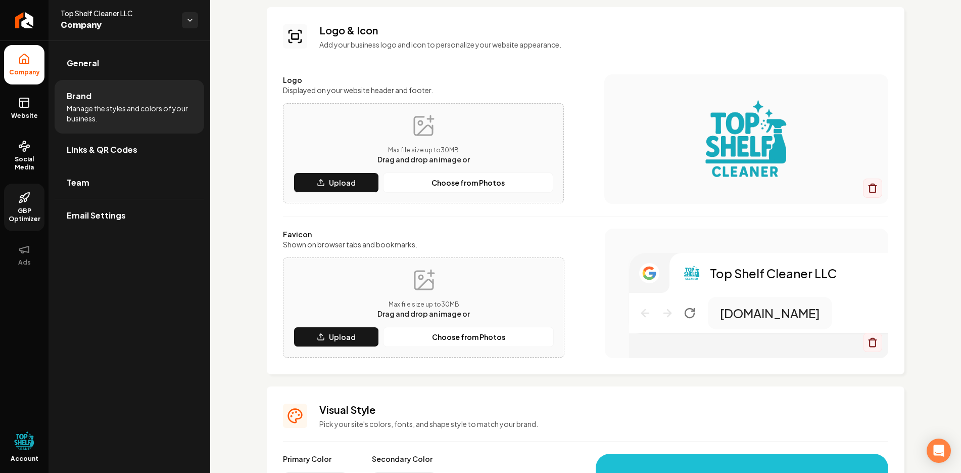
scroll to position [0, 0]
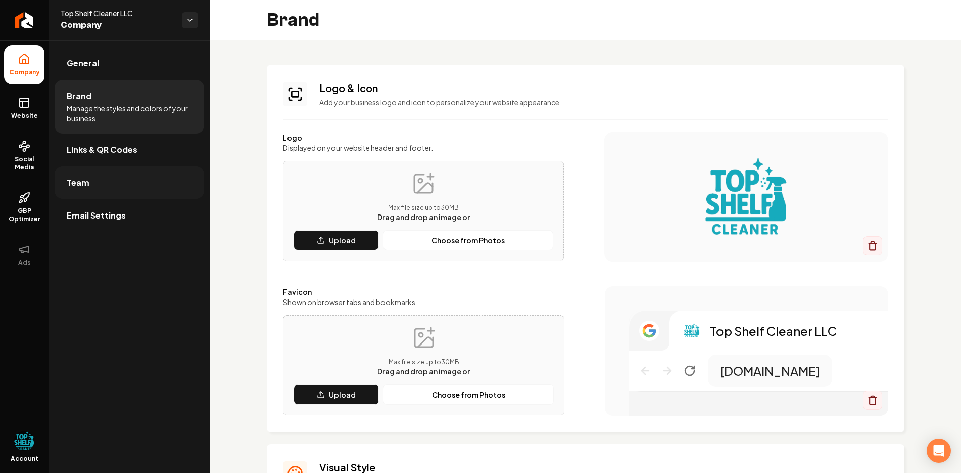
click at [77, 183] on span "Team" at bounding box center [78, 182] width 23 height 12
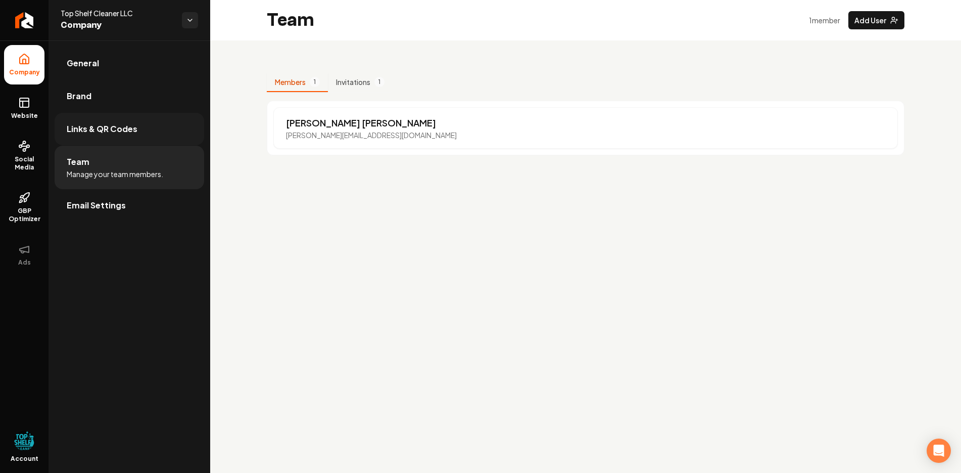
click at [91, 127] on span "Links & QR Codes" at bounding box center [102, 129] width 71 height 12
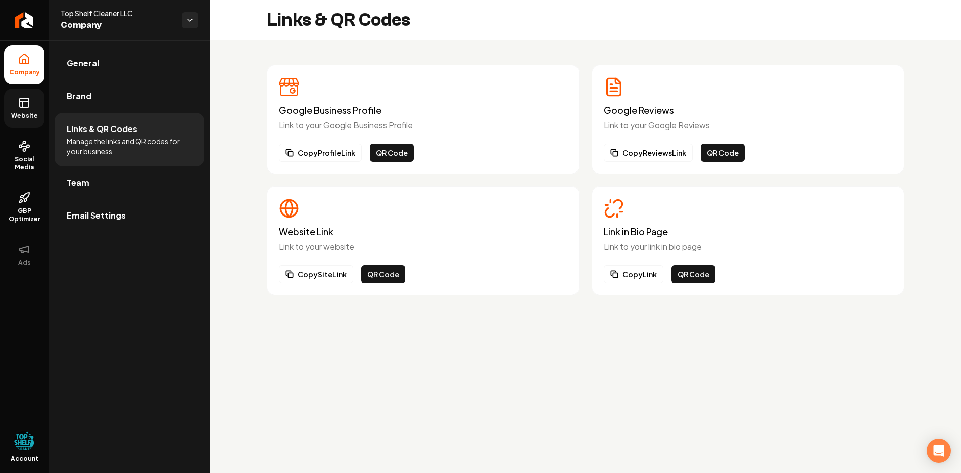
click at [19, 109] on link "Website" at bounding box center [24, 107] width 40 height 39
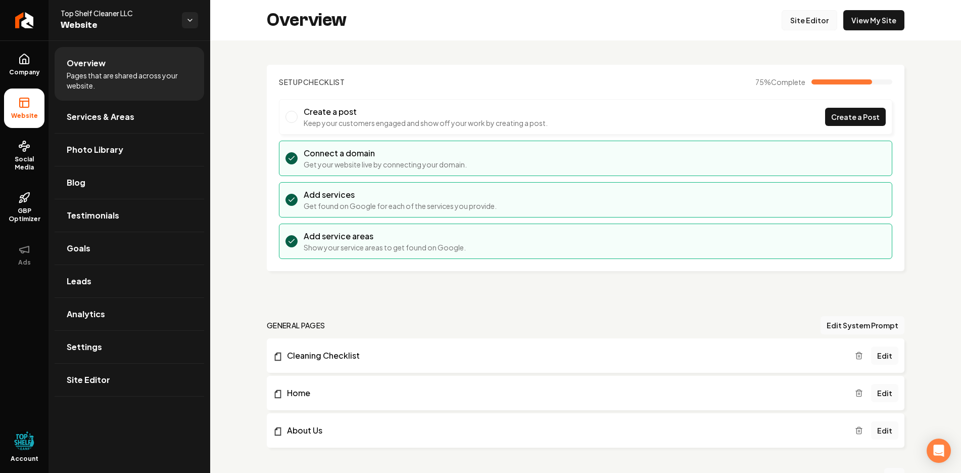
click at [812, 19] on link "Site Editor" at bounding box center [810, 20] width 56 height 20
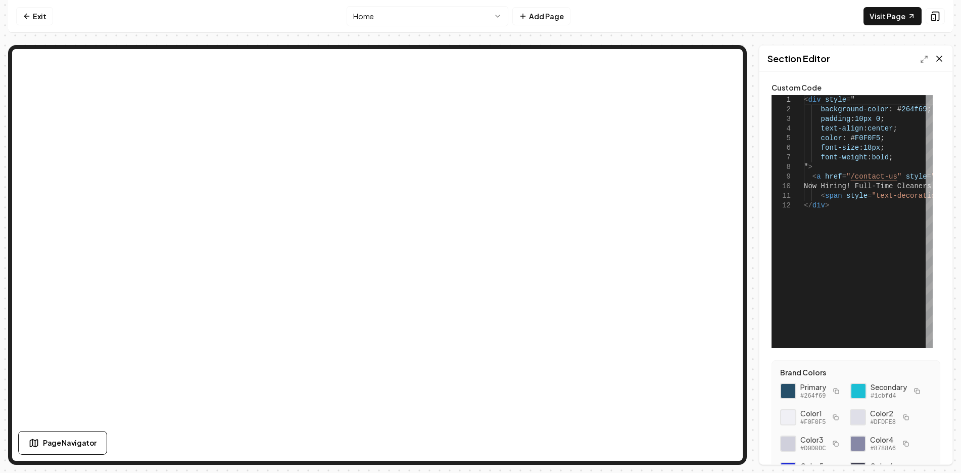
click at [940, 59] on icon at bounding box center [939, 58] width 5 height 5
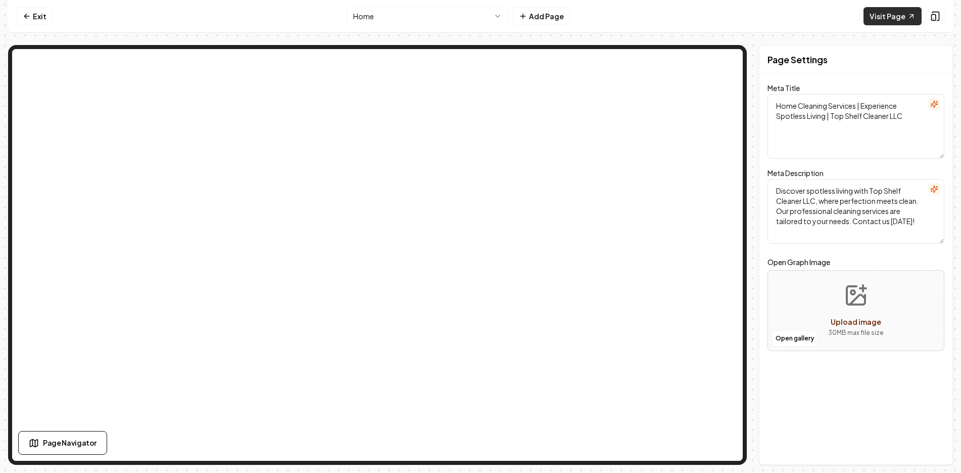
click at [897, 17] on link "Visit Page" at bounding box center [893, 16] width 58 height 18
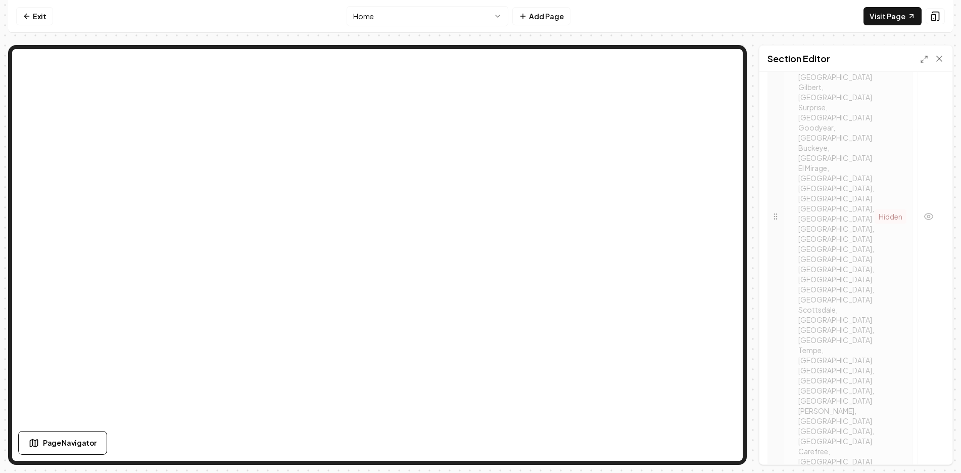
scroll to position [593, 0]
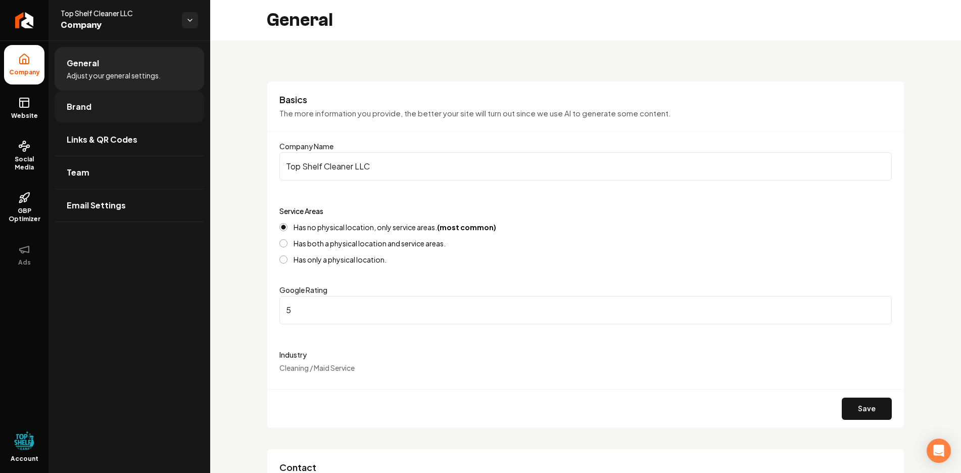
click at [93, 107] on link "Brand" at bounding box center [130, 106] width 150 height 32
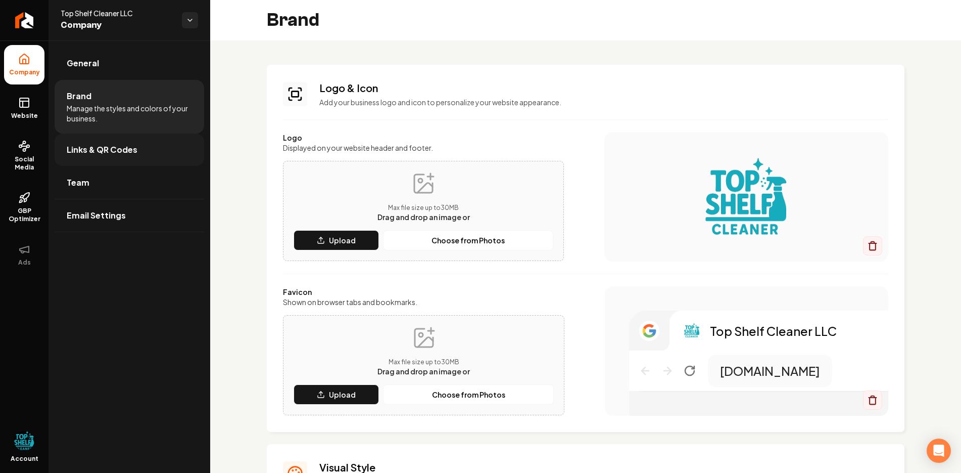
click at [96, 151] on span "Links & QR Codes" at bounding box center [102, 150] width 71 height 12
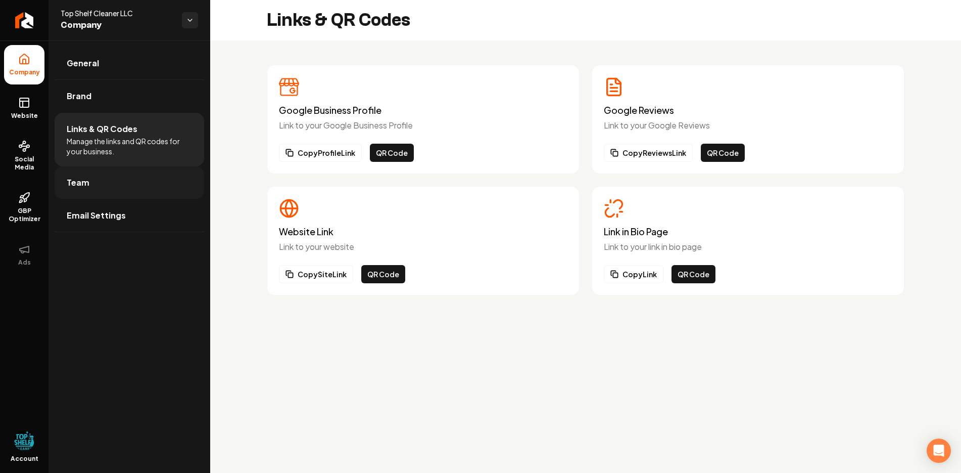
click at [73, 186] on span "Team" at bounding box center [78, 182] width 23 height 12
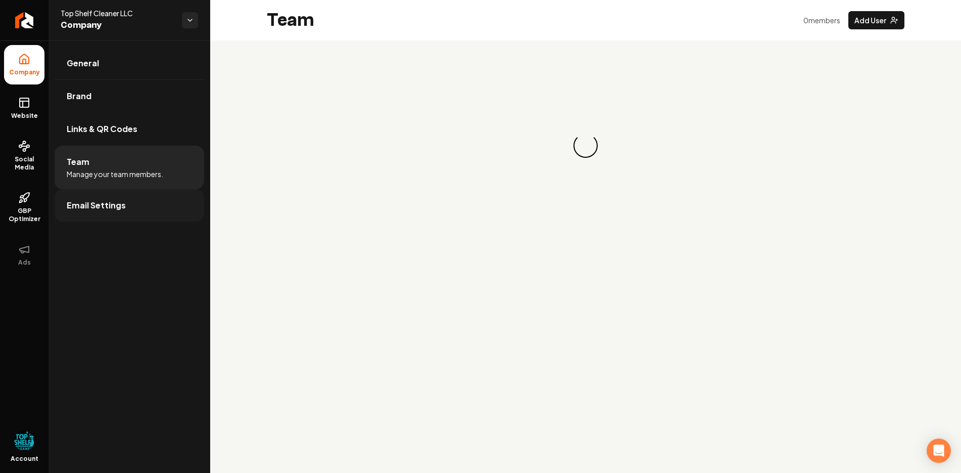
click at [86, 206] on span "Email Settings" at bounding box center [96, 205] width 59 height 12
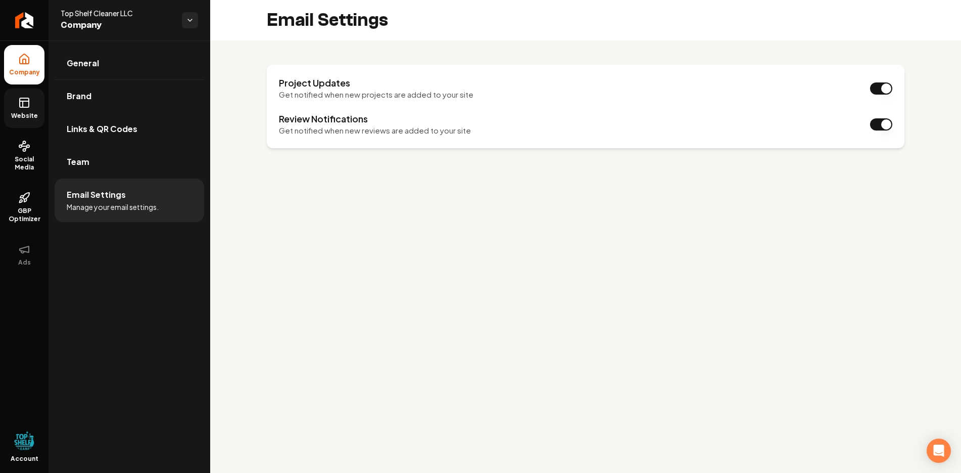
click at [21, 115] on span "Website" at bounding box center [24, 116] width 35 height 8
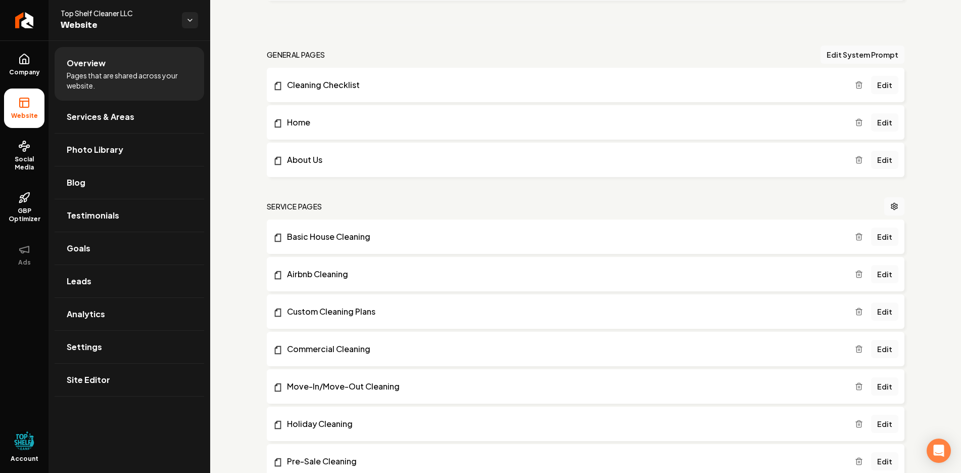
scroll to position [253, 0]
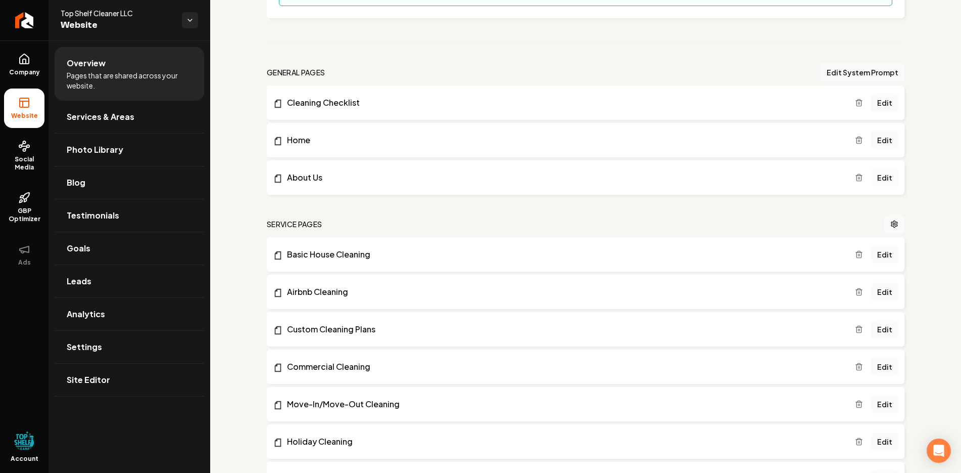
click at [885, 176] on link "Edit" at bounding box center [884, 177] width 27 height 18
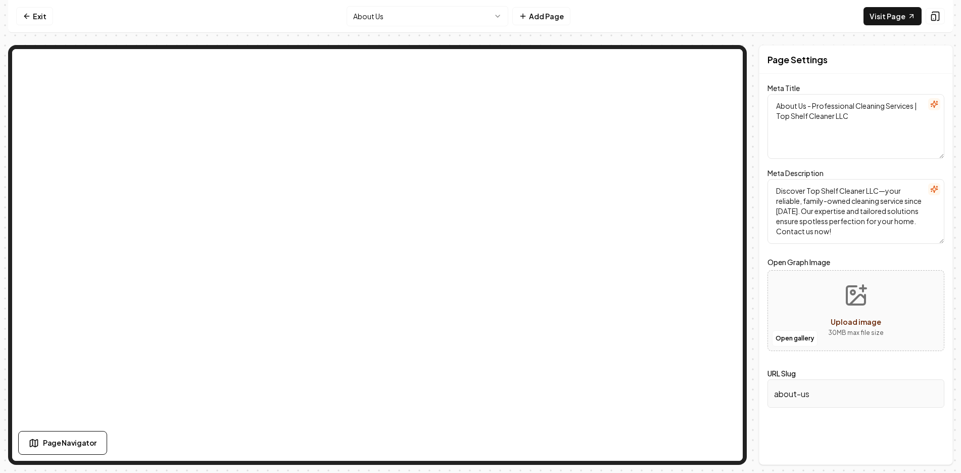
click at [807, 394] on input "about-us" at bounding box center [856, 393] width 177 height 28
click at [807, 396] on input "about-us" at bounding box center [856, 393] width 177 height 28
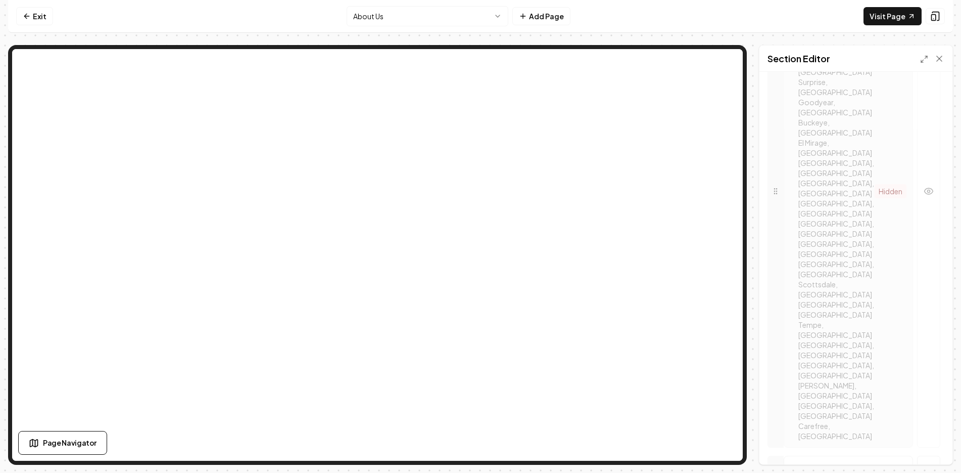
scroll to position [593, 0]
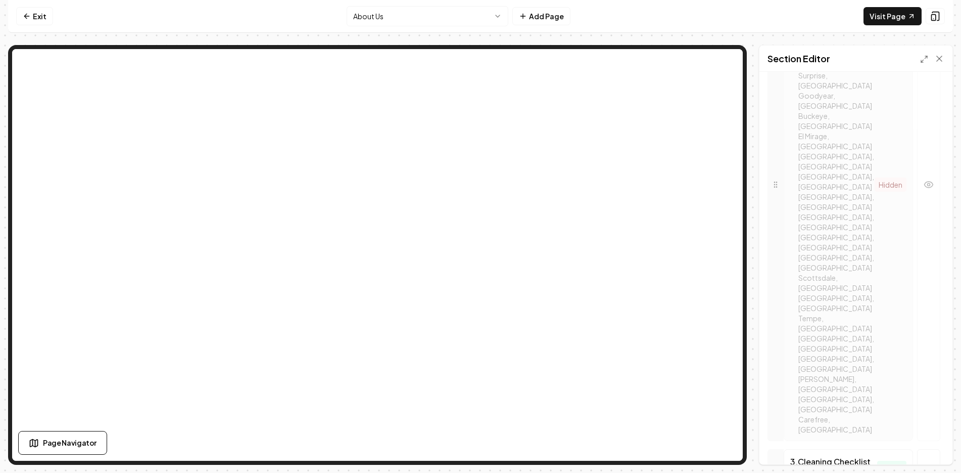
click at [927, 444] on button "Save" at bounding box center [930, 447] width 30 height 18
click at [881, 23] on link "Visit Page" at bounding box center [893, 16] width 58 height 18
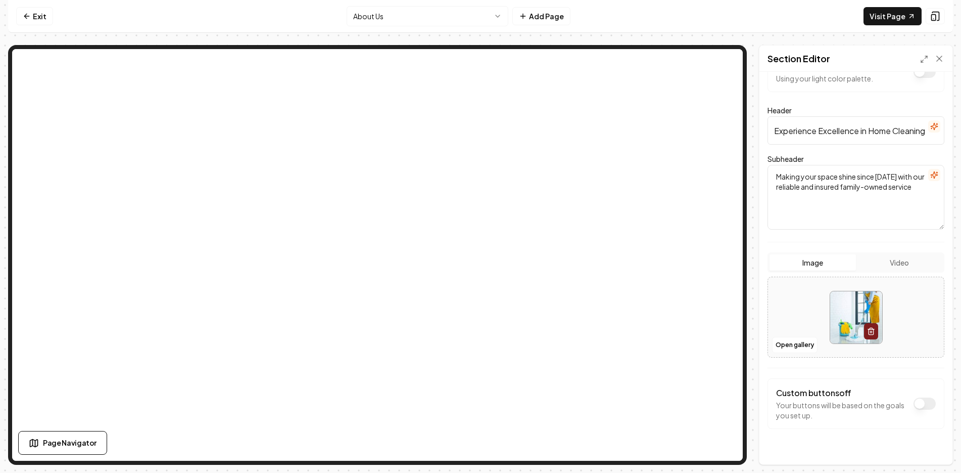
scroll to position [50, 0]
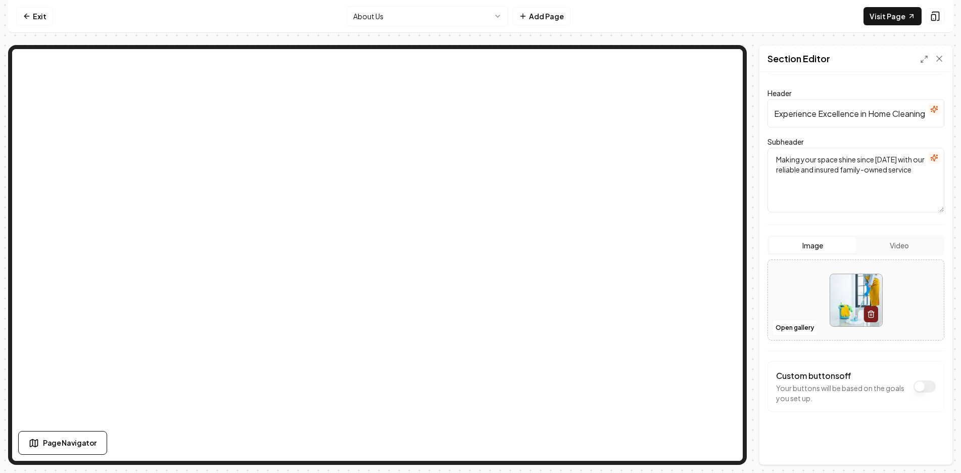
click at [914, 385] on button "Dark mode off" at bounding box center [925, 386] width 22 height 12
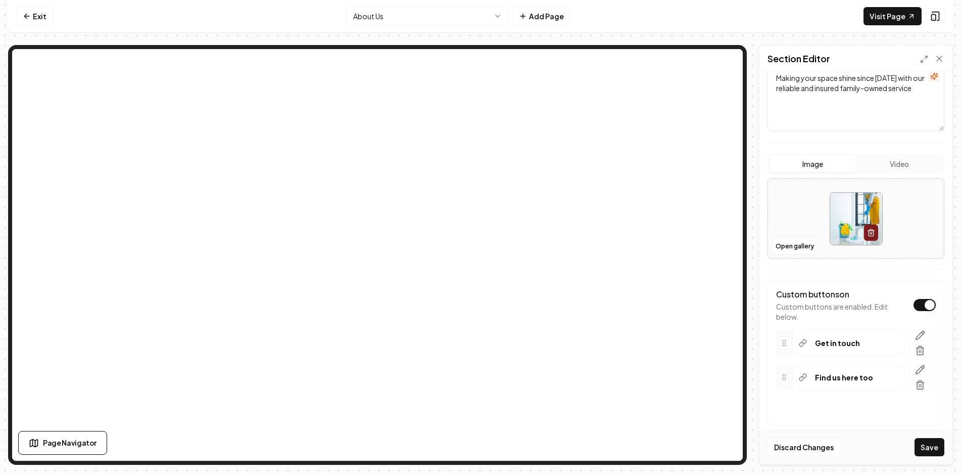
scroll to position [145, 0]
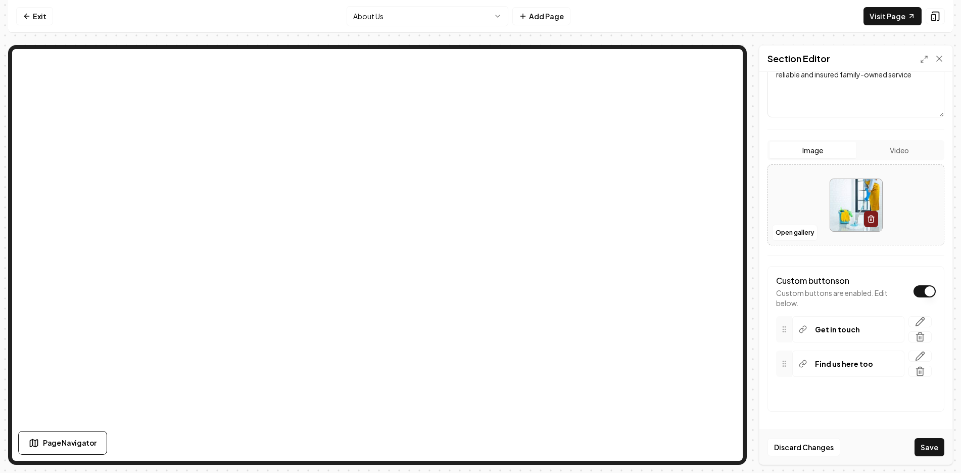
click at [841, 365] on p "Find us here too" at bounding box center [844, 363] width 58 height 10
click at [915, 320] on icon "button" at bounding box center [920, 321] width 10 height 10
click at [864, 352] on html "**********" at bounding box center [480, 236] width 961 height 473
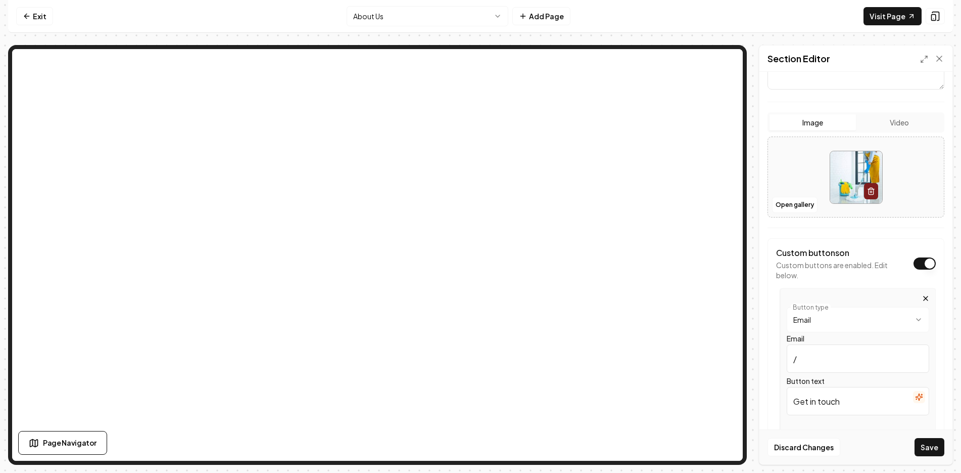
scroll to position [195, 0]
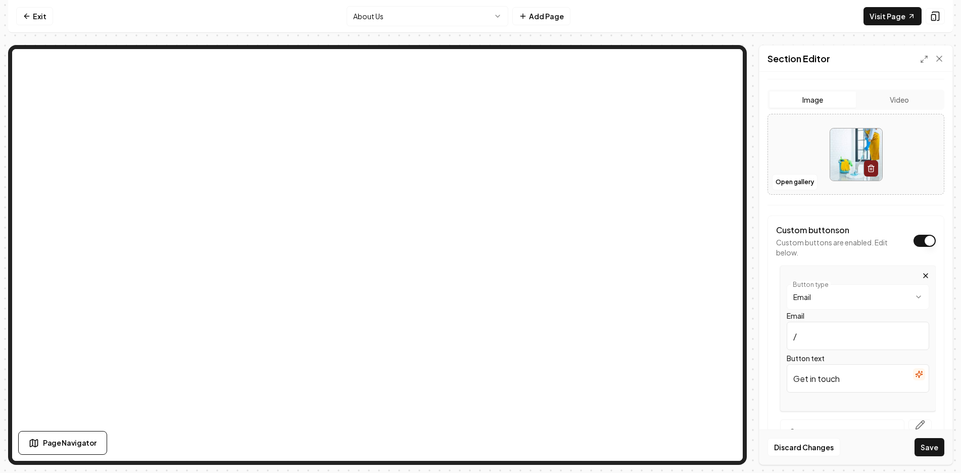
drag, startPoint x: 853, startPoint y: 377, endPoint x: 756, endPoint y: 386, distance: 97.5
click at [763, 384] on div "**********" at bounding box center [856, 268] width 193 height 392
click at [798, 378] on input "email us" at bounding box center [858, 378] width 143 height 28
type input "Email us"
click at [821, 332] on input "/" at bounding box center [858, 336] width 143 height 28
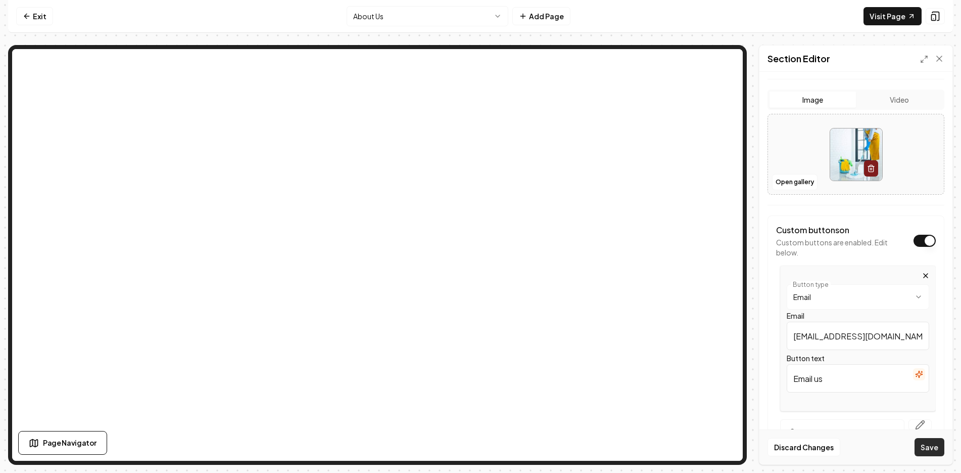
type input "[EMAIL_ADDRESS][DOMAIN_NAME]"
click at [926, 444] on button "Save" at bounding box center [930, 447] width 30 height 18
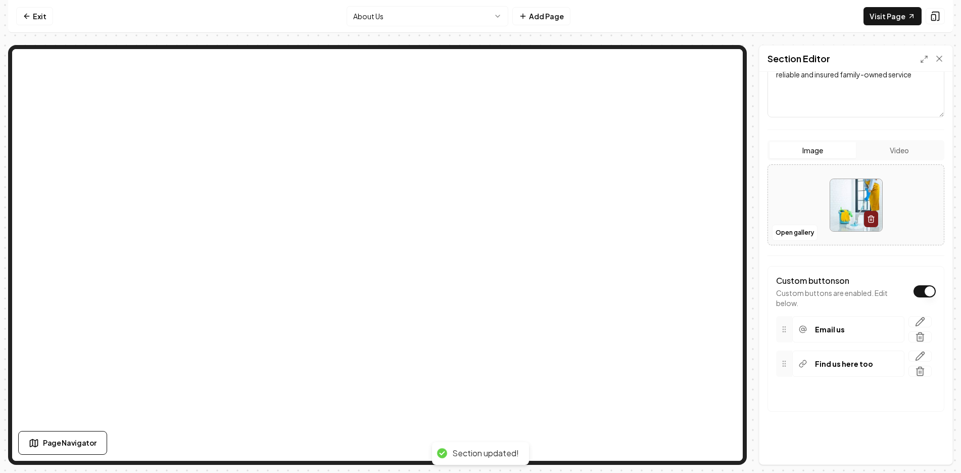
scroll to position [145, 0]
click at [917, 353] on icon "button" at bounding box center [920, 356] width 9 height 9
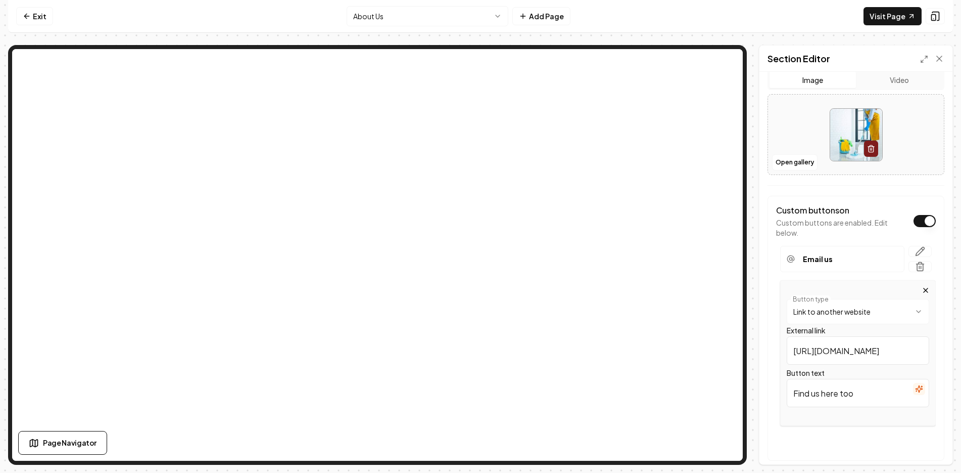
scroll to position [246, 0]
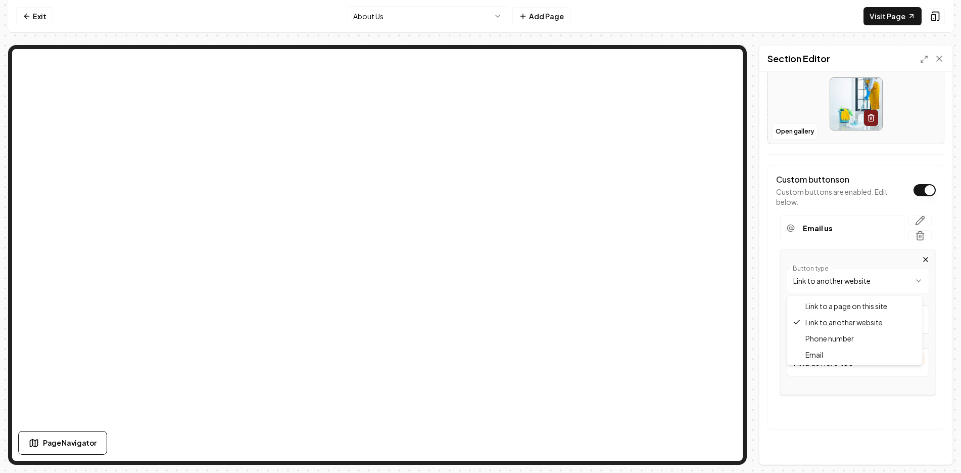
click at [875, 281] on html "**********" at bounding box center [480, 236] width 961 height 473
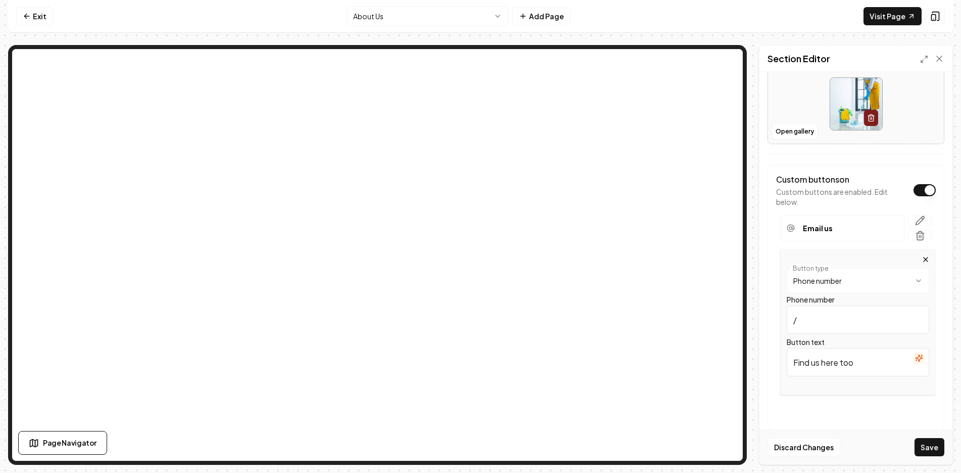
click at [828, 322] on input "/" at bounding box center [858, 319] width 143 height 28
drag, startPoint x: 856, startPoint y: 318, endPoint x: 788, endPoint y: 319, distance: 68.2
click at [788, 319] on input "602-363-9819" at bounding box center [858, 319] width 143 height 28
type input "[PHONE_NUMBER]"
drag, startPoint x: 861, startPoint y: 364, endPoint x: 788, endPoint y: 368, distance: 73.4
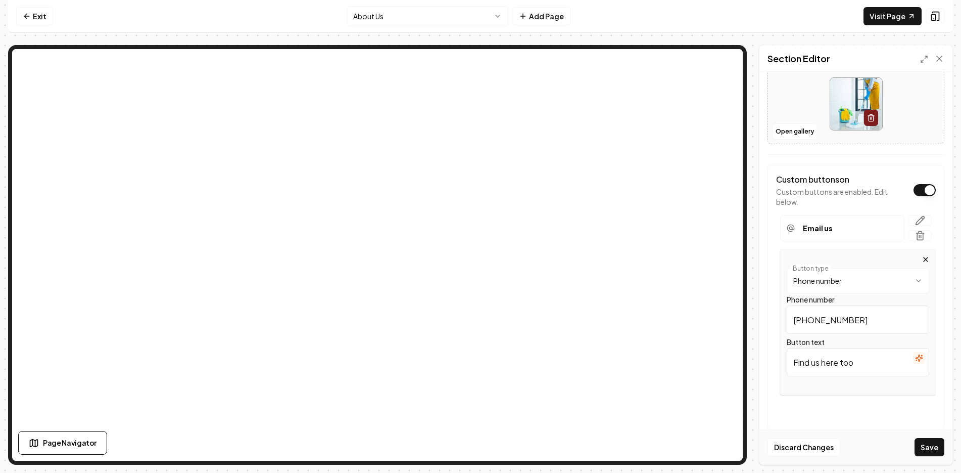
click at [788, 368] on input "Find us here too" at bounding box center [858, 362] width 143 height 28
type input "Call us"
click at [936, 447] on button "Save" at bounding box center [930, 447] width 30 height 18
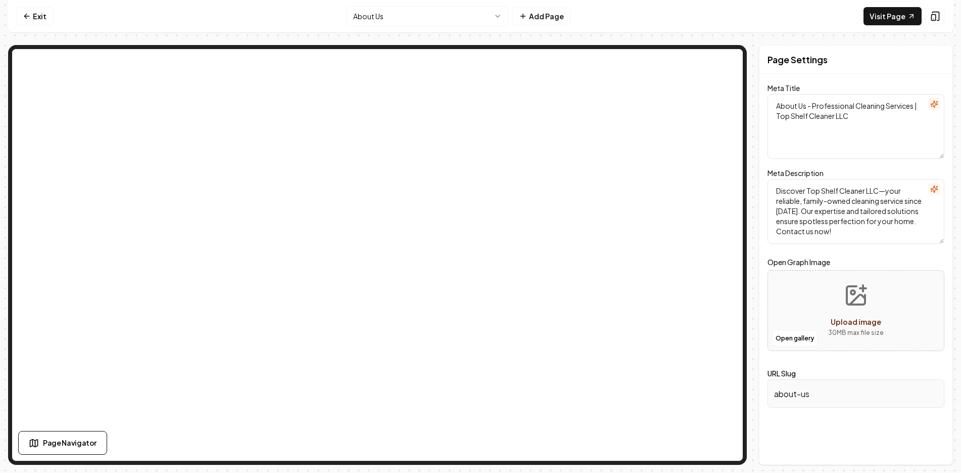
scroll to position [0, 0]
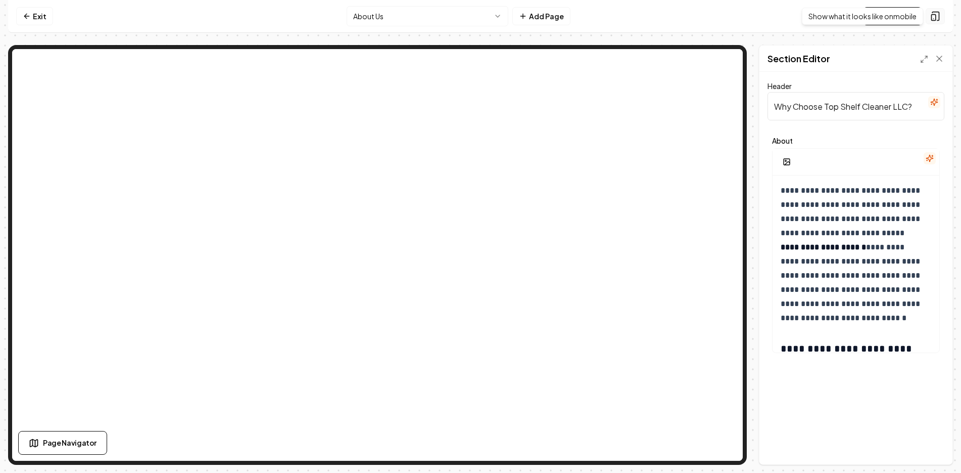
click at [937, 12] on icon at bounding box center [936, 16] width 7 height 9
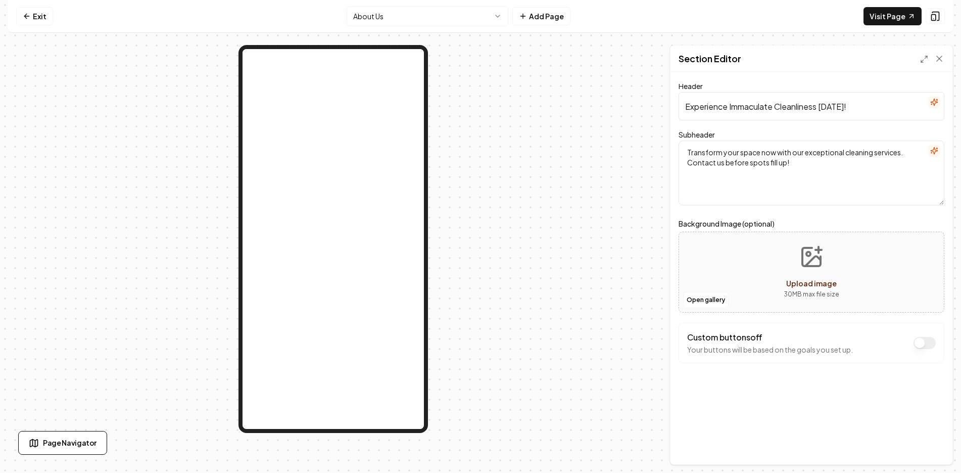
click at [913, 338] on div "Custom buttons off Your buttons will be based on the goals you set up." at bounding box center [811, 342] width 249 height 23
click at [917, 343] on button "Custom buttons off" at bounding box center [925, 343] width 22 height 12
click at [915, 368] on icon "button" at bounding box center [920, 368] width 10 height 10
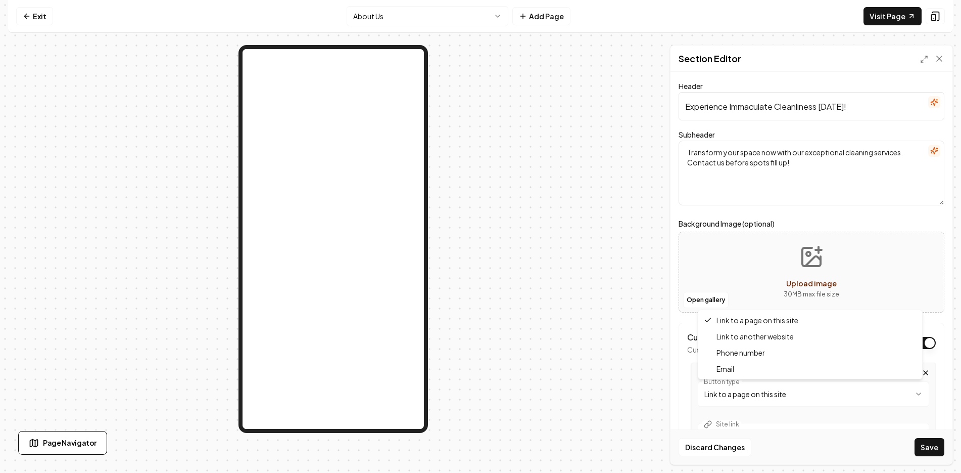
click at [778, 393] on html "**********" at bounding box center [480, 236] width 961 height 473
click at [738, 427] on input "/" at bounding box center [814, 433] width 232 height 28
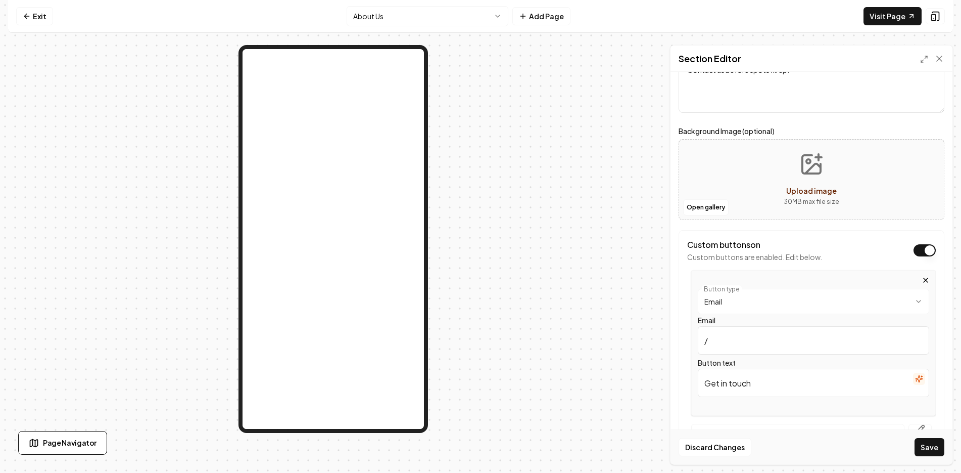
scroll to position [101, 0]
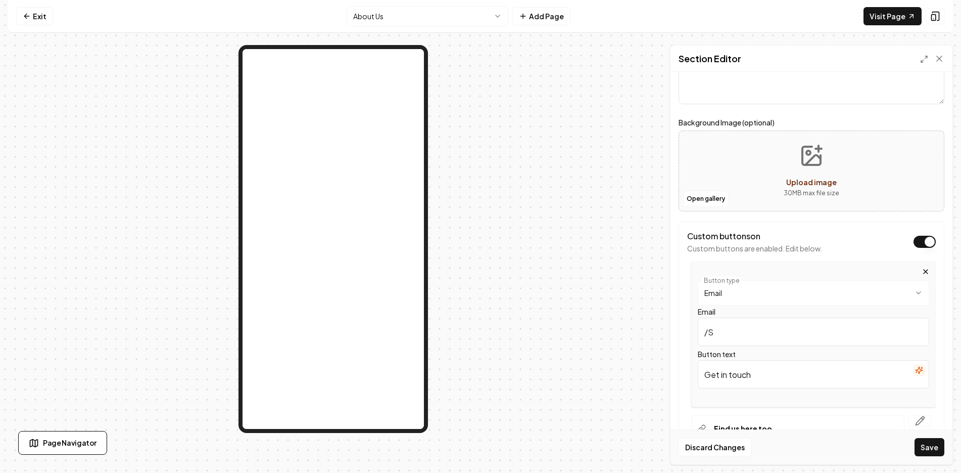
type input "/"
type input "[EMAIL_ADDRESS][DOMAIN_NAME]"
drag, startPoint x: 785, startPoint y: 381, endPoint x: 676, endPoint y: 375, distance: 108.8
click at [676, 375] on div "**********" at bounding box center [812, 268] width 282 height 392
click at [711, 377] on input "email us" at bounding box center [814, 374] width 232 height 28
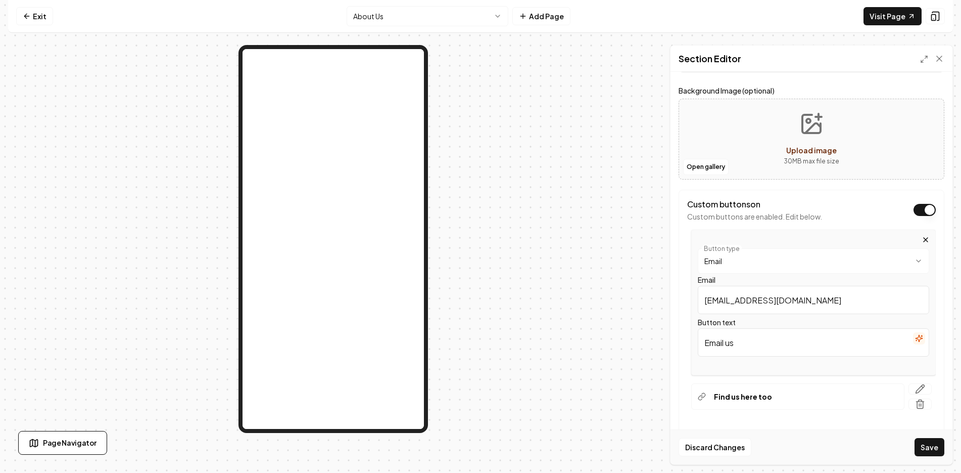
scroll to position [166, 0]
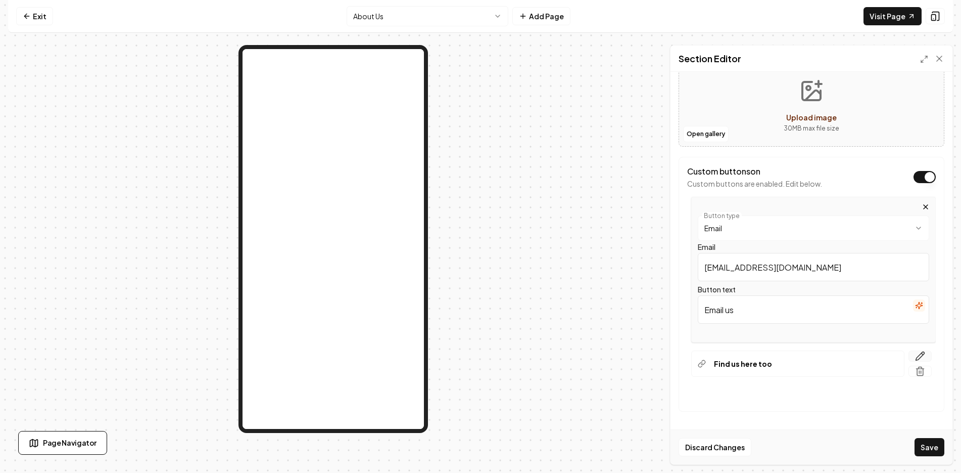
type input "Email us"
click at [915, 354] on icon "button" at bounding box center [920, 356] width 10 height 10
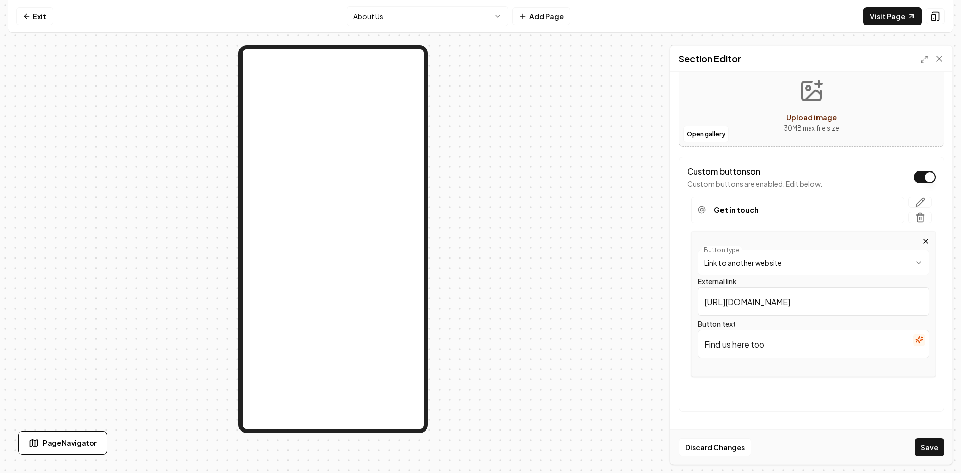
click at [781, 261] on html "**********" at bounding box center [480, 236] width 961 height 473
drag, startPoint x: 740, startPoint y: 302, endPoint x: 696, endPoint y: 303, distance: 44.0
click at [696, 303] on div "**********" at bounding box center [814, 304] width 245 height 146
type input "[PHONE_NUMBER]"
click at [801, 336] on input "Find us here too" at bounding box center [814, 344] width 232 height 28
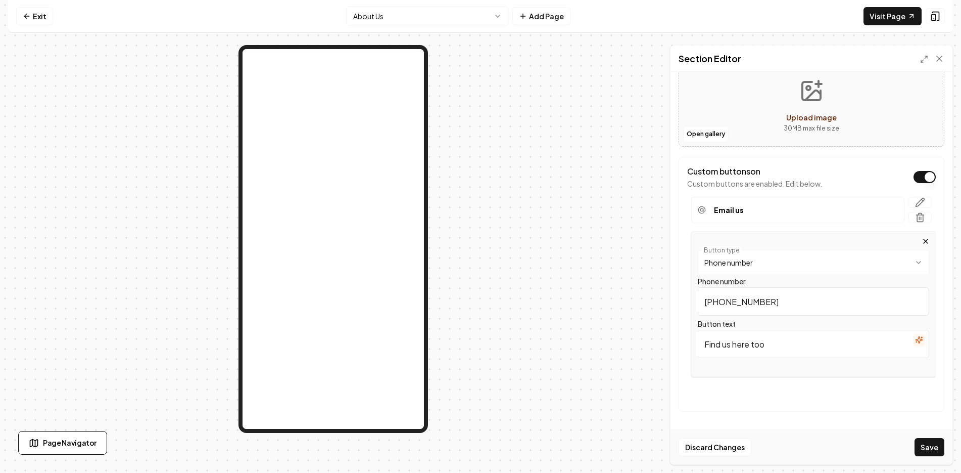
drag, startPoint x: 802, startPoint y: 345, endPoint x: 689, endPoint y: 353, distance: 114.0
click at [690, 353] on div "**********" at bounding box center [811, 304] width 249 height 146
type input "Call us"
click at [943, 446] on button "Save" at bounding box center [930, 447] width 30 height 18
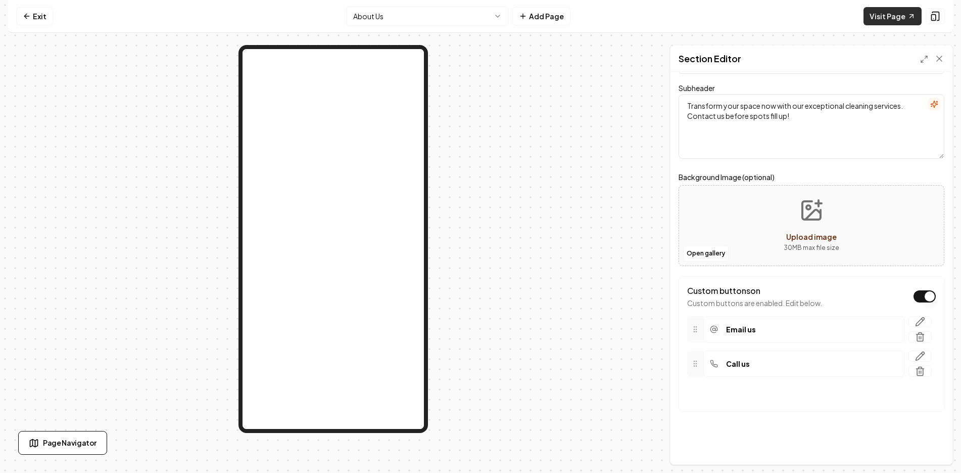
click at [892, 19] on link "Visit Page" at bounding box center [893, 16] width 58 height 18
click at [915, 355] on icon "button" at bounding box center [920, 356] width 10 height 10
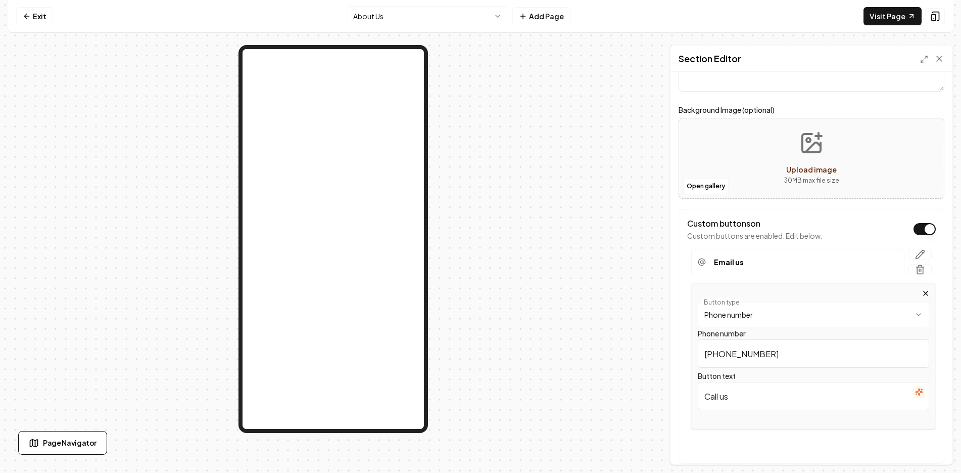
scroll to position [148, 0]
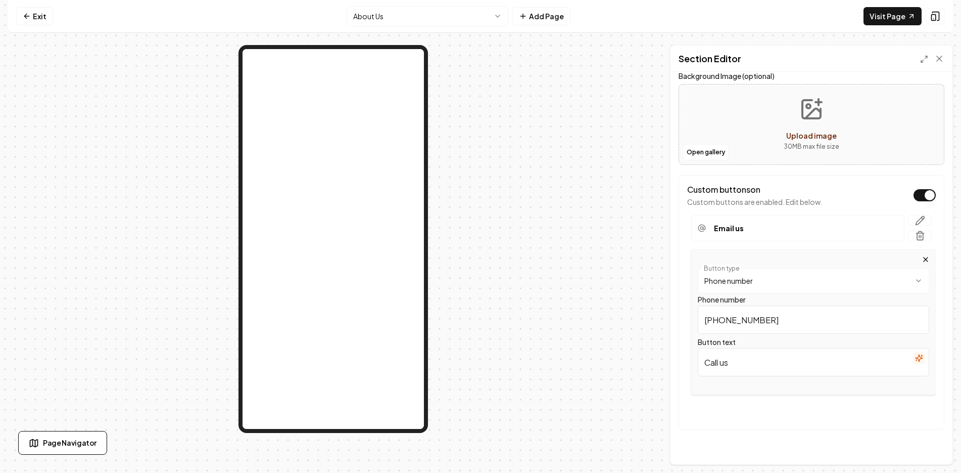
click at [755, 356] on input "Call us" at bounding box center [814, 362] width 232 height 28
type input "Call us (602) 536-6342"
click at [936, 449] on button "Save" at bounding box center [930, 447] width 30 height 18
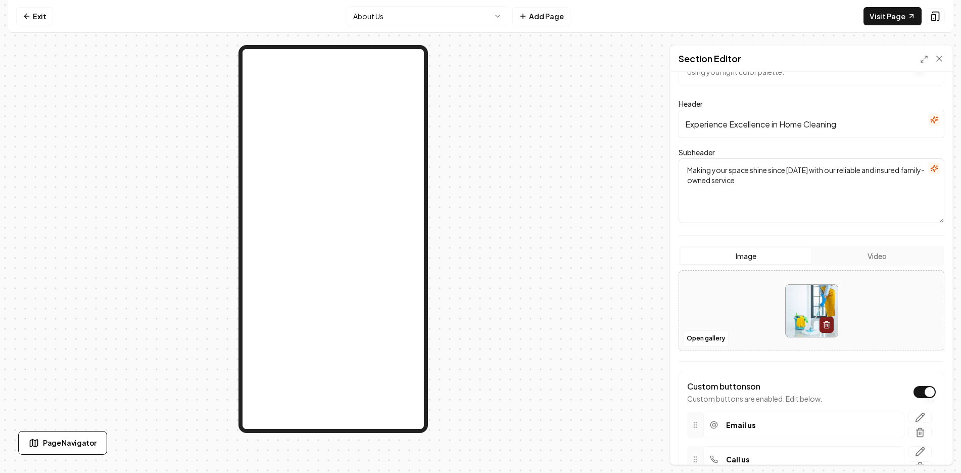
scroll to position [134, 0]
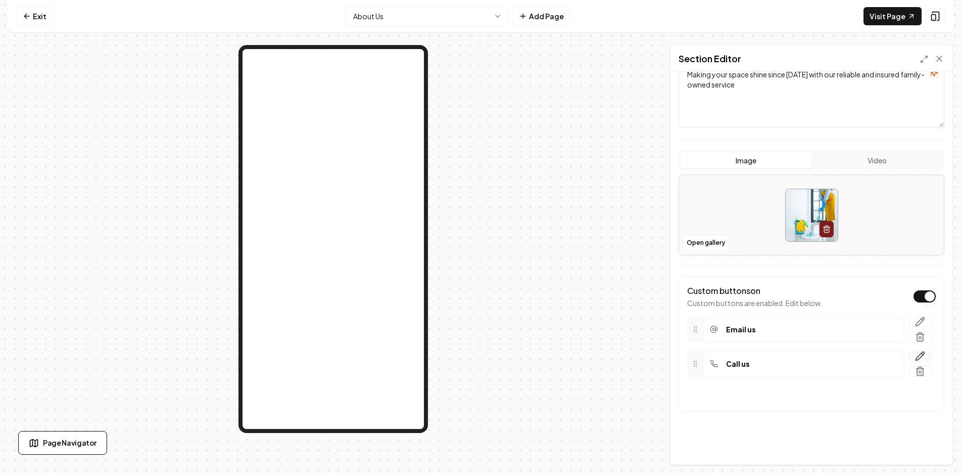
click at [915, 353] on icon "button" at bounding box center [920, 356] width 10 height 10
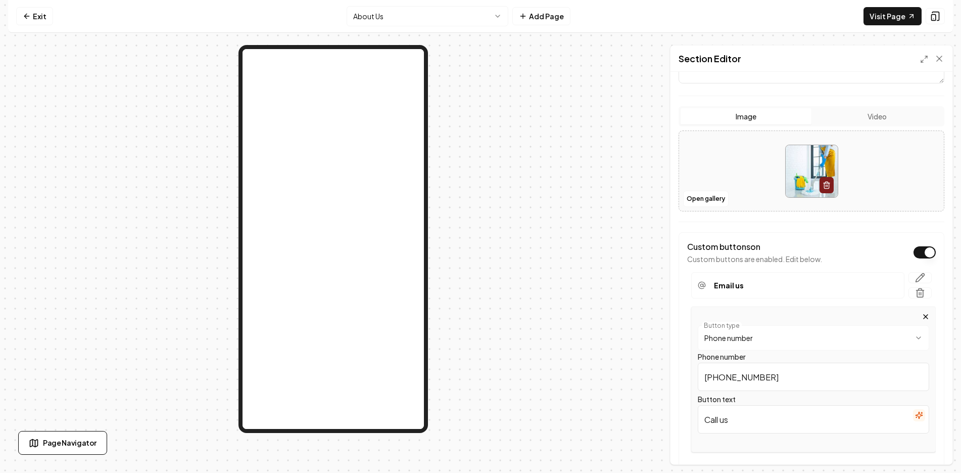
scroll to position [236, 0]
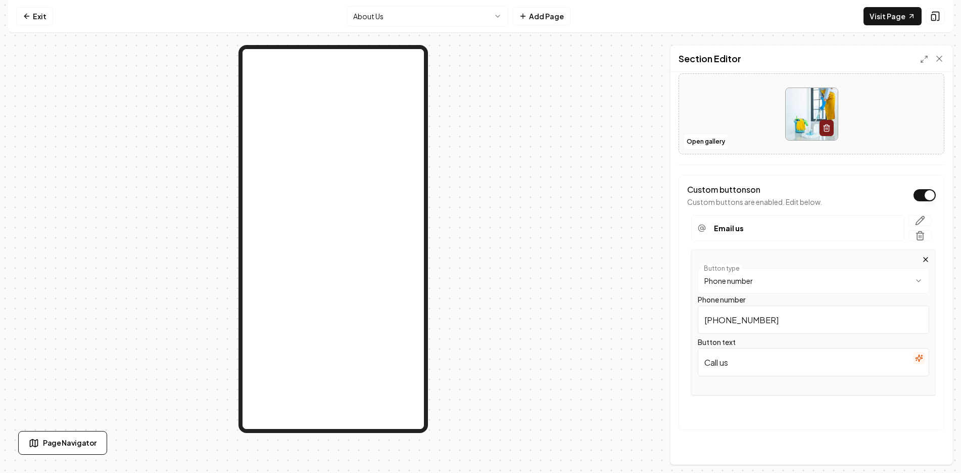
click at [787, 366] on input "Call us" at bounding box center [814, 362] width 232 height 28
type input "Call Us (602) 536-6342"
click at [934, 442] on button "Save" at bounding box center [930, 447] width 30 height 18
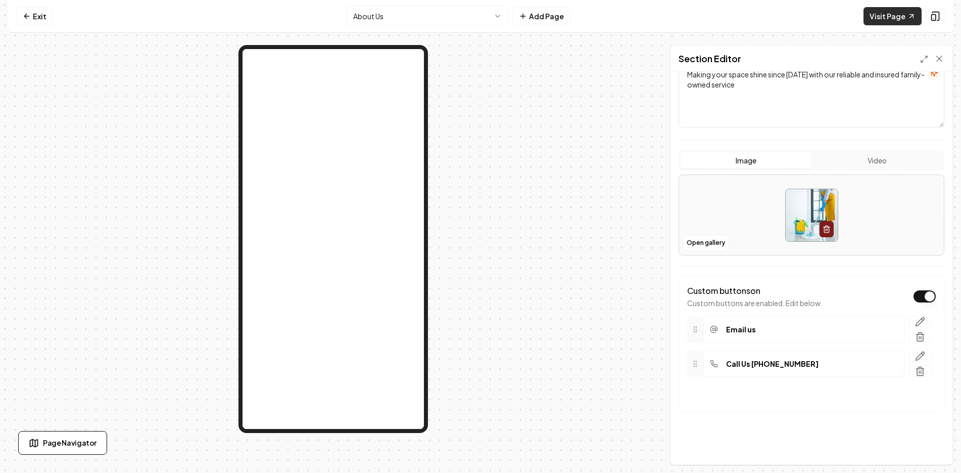
click at [895, 18] on link "Visit Page" at bounding box center [893, 16] width 58 height 18
click at [915, 352] on icon "button" at bounding box center [920, 356] width 10 height 10
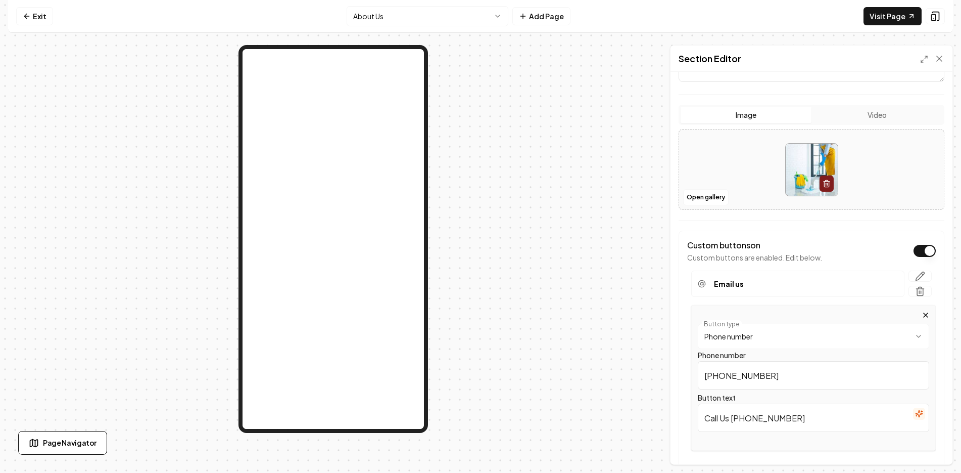
scroll to position [236, 0]
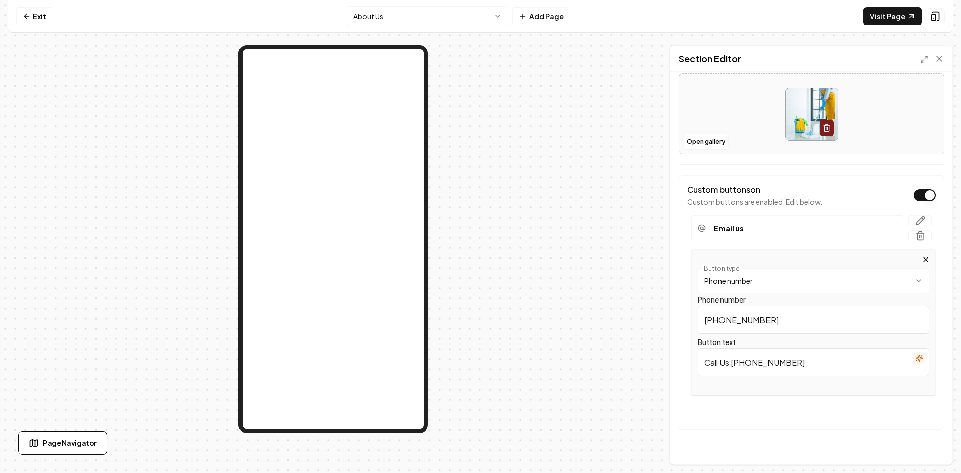
click at [729, 364] on input "Call Us (602) 536-6342" at bounding box center [814, 362] width 232 height 28
type input "Call (602) 536-6342"
click at [925, 446] on button "Save" at bounding box center [930, 447] width 30 height 18
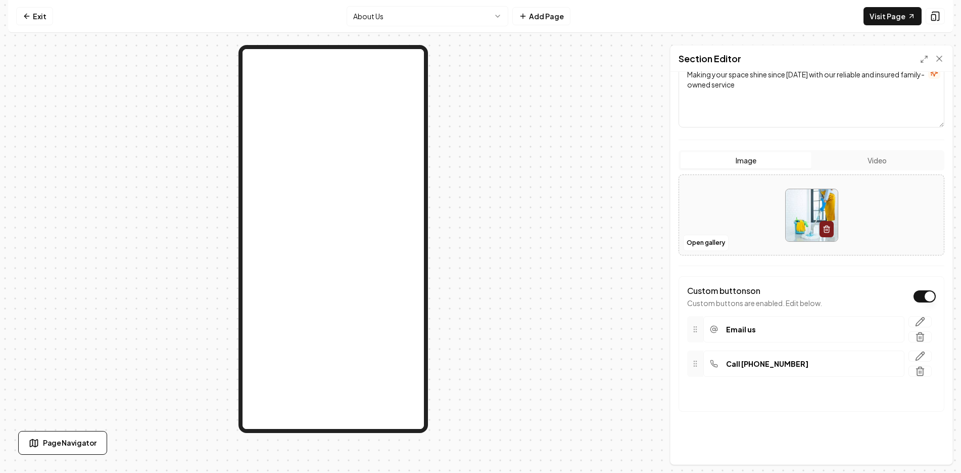
scroll to position [0, 0]
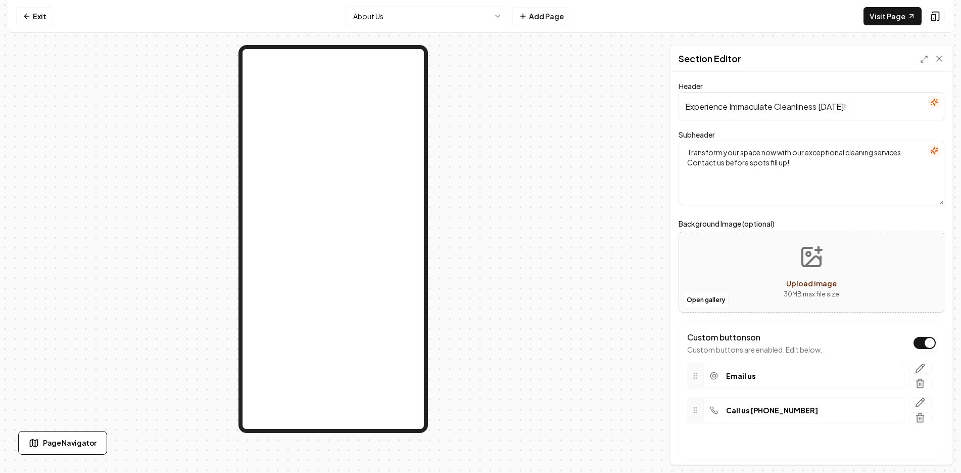
click at [912, 396] on div "Email us Call us (602) 536-6342 To pick up a draggable item, press the space ba…" at bounding box center [811, 392] width 249 height 77
click at [919, 399] on button "button" at bounding box center [920, 402] width 23 height 11
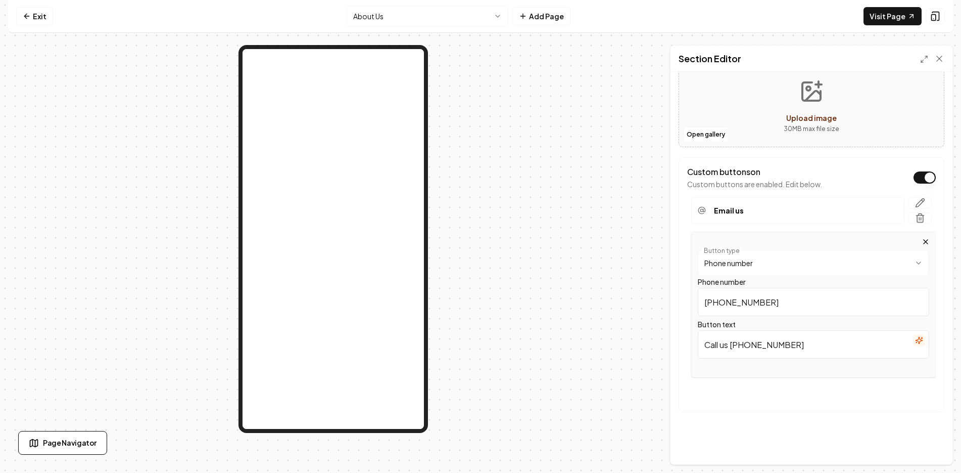
scroll to position [166, 0]
click at [728, 344] on input "Call us (602) 536-6342" at bounding box center [814, 344] width 232 height 28
type input "Call (602) 536-6342"
click at [929, 444] on button "Save" at bounding box center [930, 447] width 30 height 18
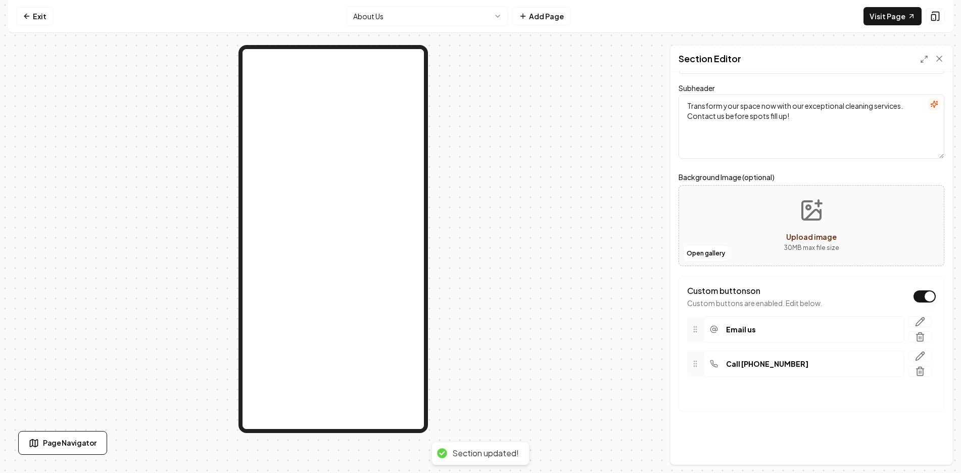
scroll to position [47, 0]
click at [915, 355] on icon "button" at bounding box center [920, 356] width 10 height 10
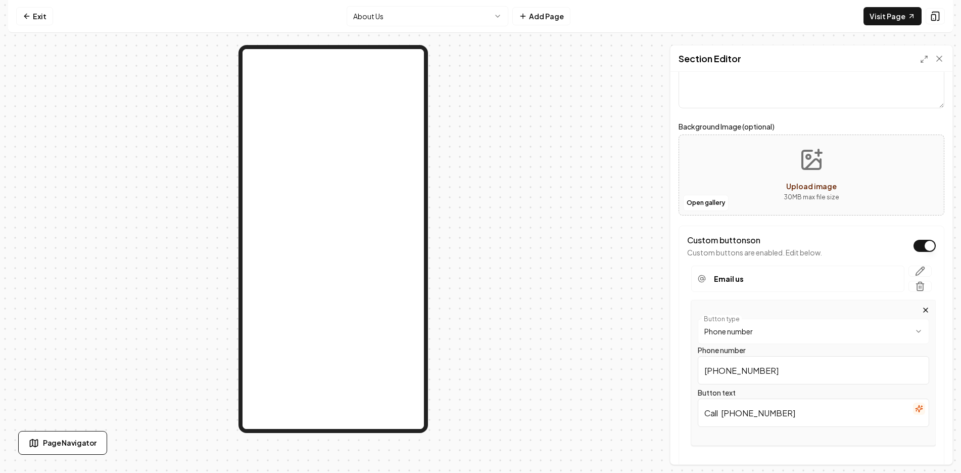
scroll to position [148, 0]
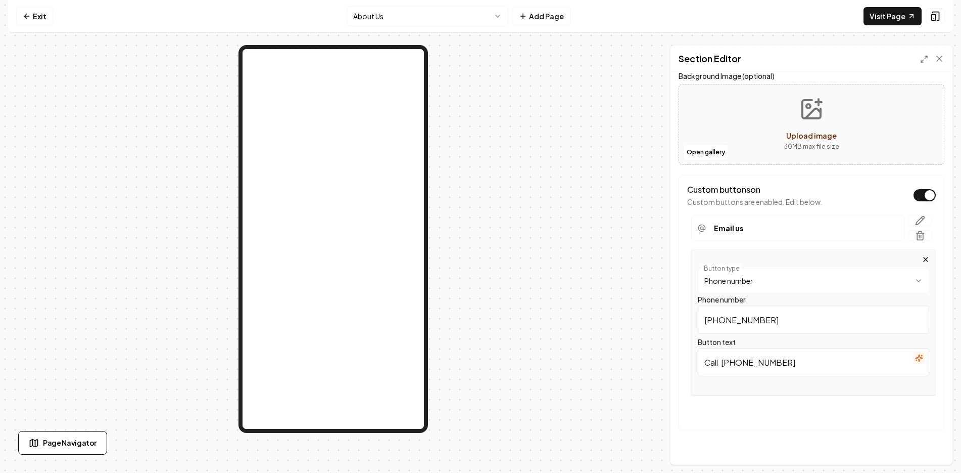
click at [489, 359] on div at bounding box center [333, 255] width 650 height 420
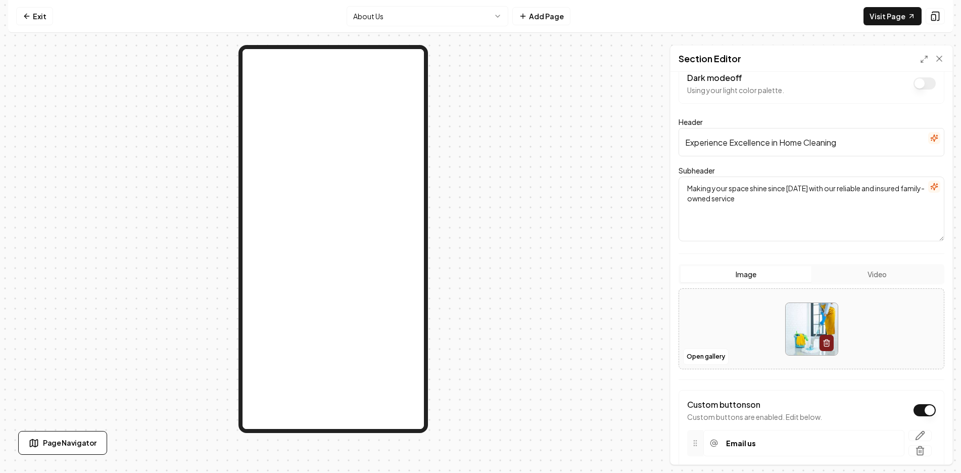
scroll to position [0, 0]
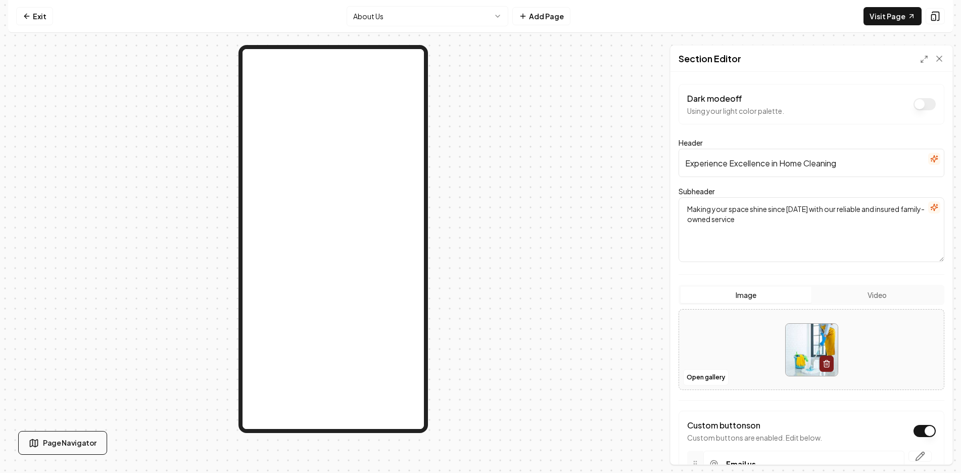
click at [58, 443] on span "Page Navigator" at bounding box center [70, 442] width 54 height 11
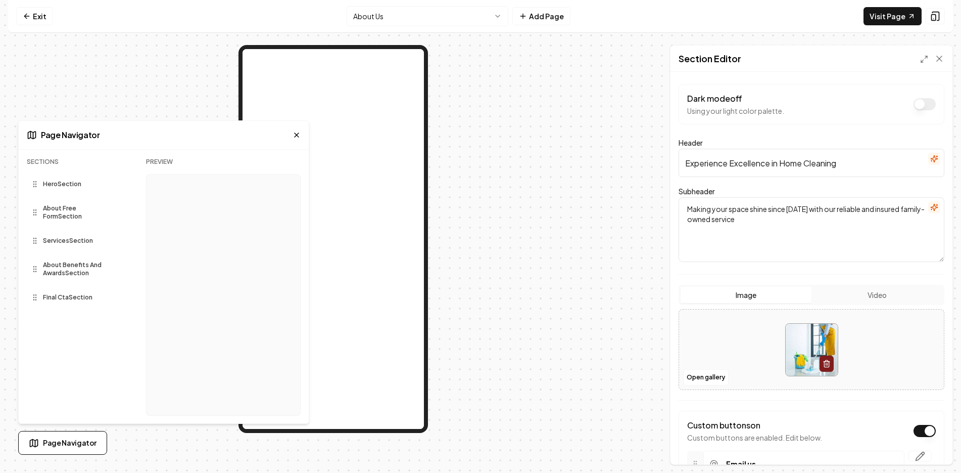
click at [32, 210] on icon at bounding box center [35, 212] width 8 height 8
click at [56, 241] on div "Services Section" at bounding box center [78, 244] width 103 height 22
click at [61, 237] on span "Services Section" at bounding box center [68, 241] width 50 height 8
click at [296, 133] on icon at bounding box center [297, 135] width 8 height 8
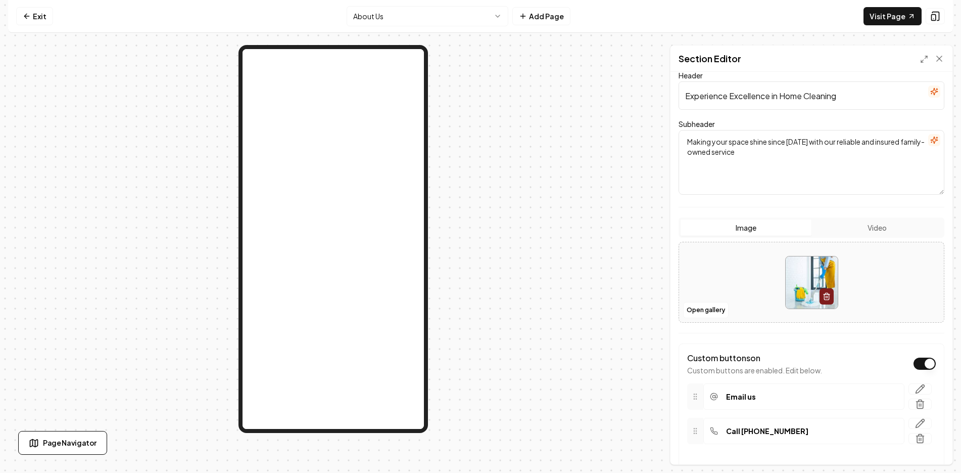
scroll to position [134, 0]
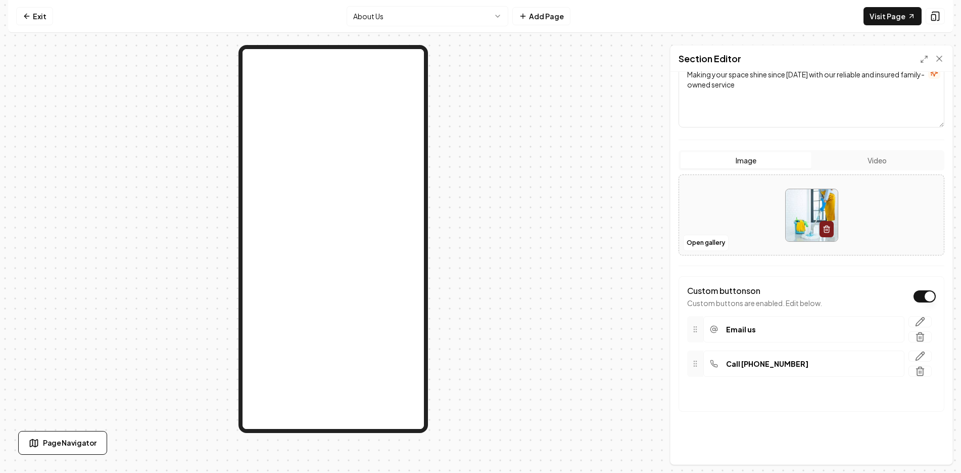
click at [417, 430] on div at bounding box center [334, 239] width 190 height 388
click at [415, 435] on div at bounding box center [333, 255] width 650 height 420
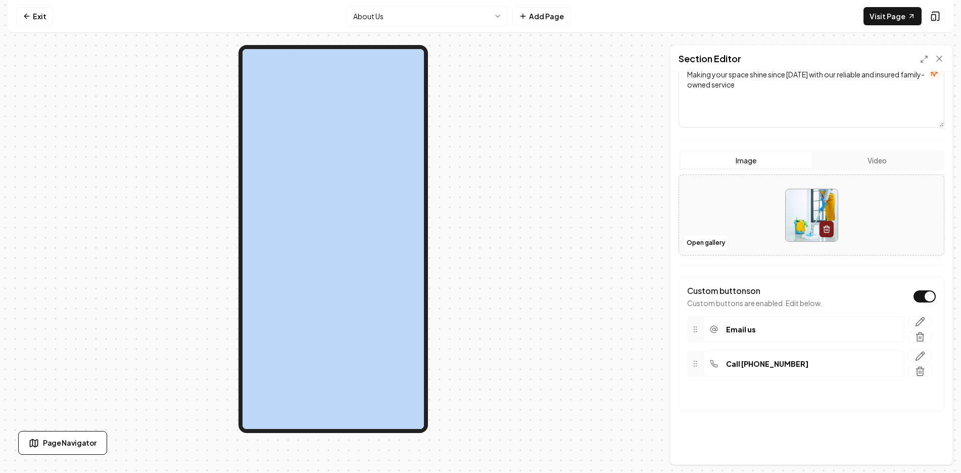
click at [415, 435] on div at bounding box center [333, 255] width 650 height 420
click at [601, 358] on div at bounding box center [333, 255] width 650 height 420
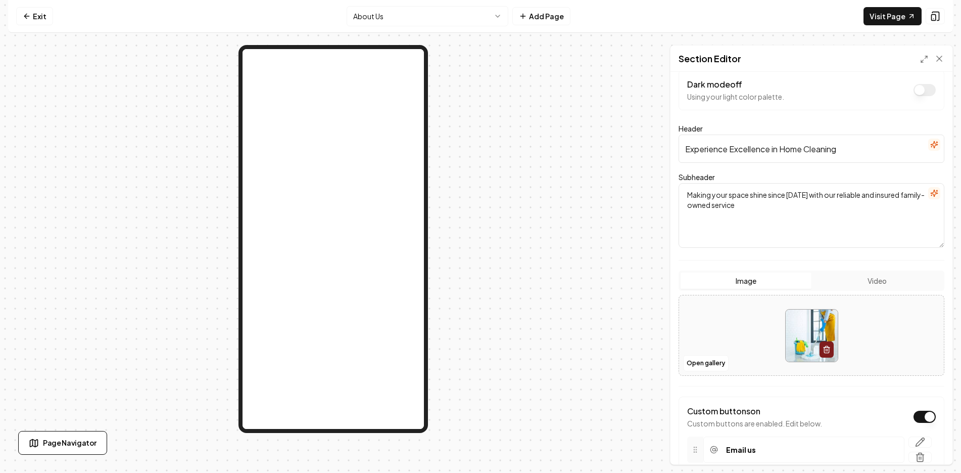
scroll to position [0, 0]
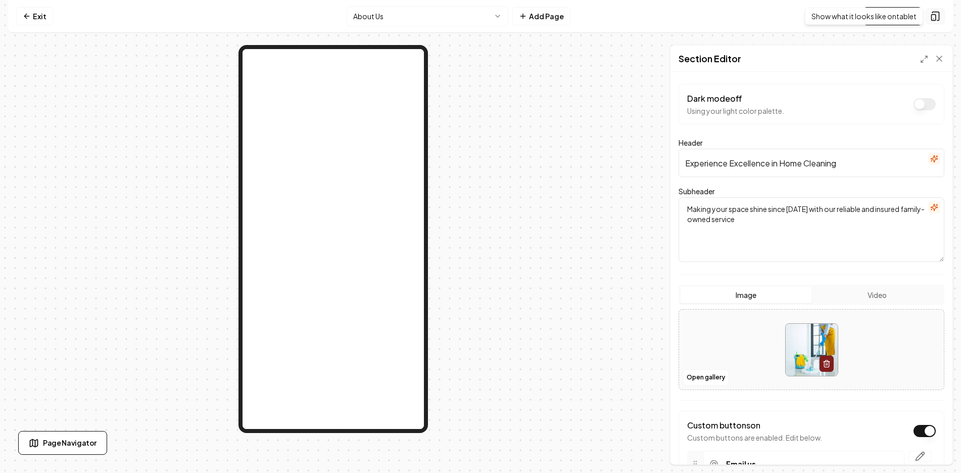
click at [935, 15] on rect at bounding box center [934, 18] width 4 height 6
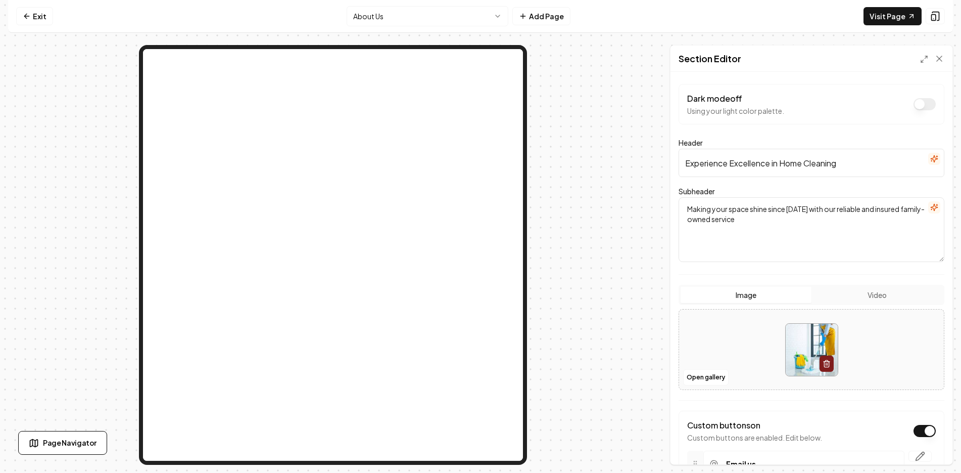
click at [631, 176] on div at bounding box center [333, 255] width 650 height 420
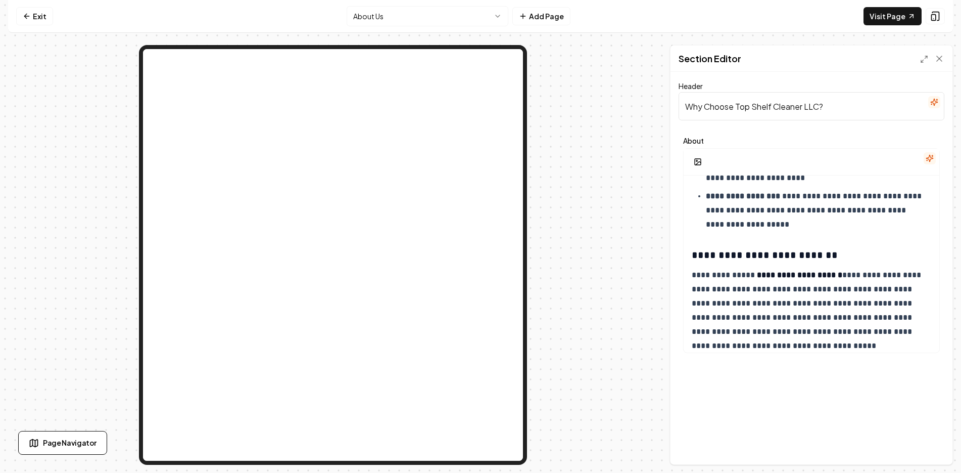
scroll to position [432, 0]
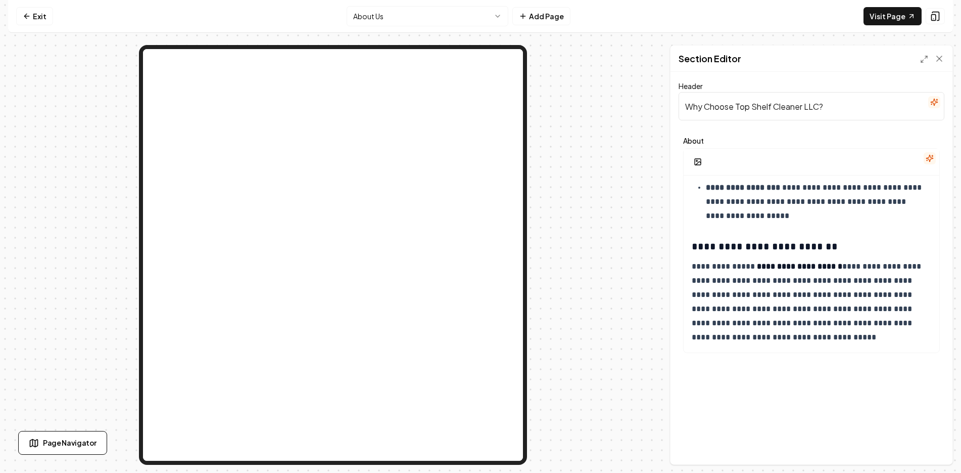
click at [300, 438] on div "Page Navigator" at bounding box center [163, 443] width 291 height 24
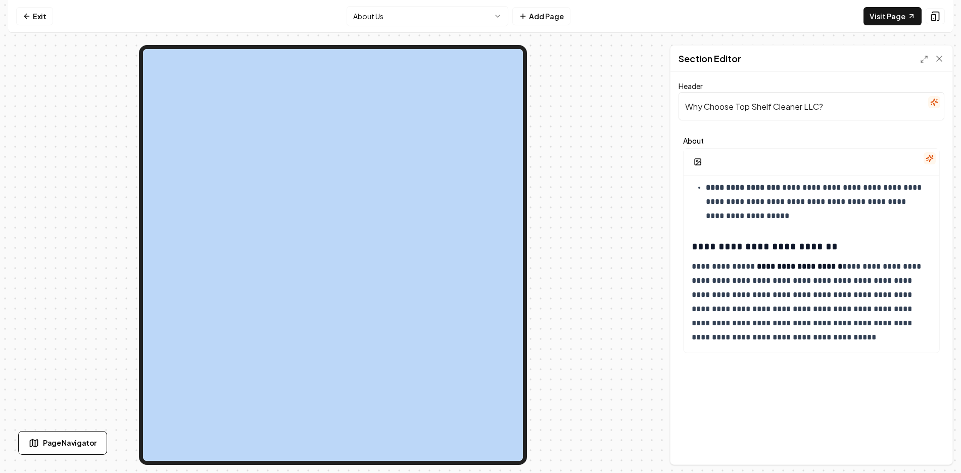
click at [301, 438] on div "Page Navigator" at bounding box center [163, 443] width 291 height 24
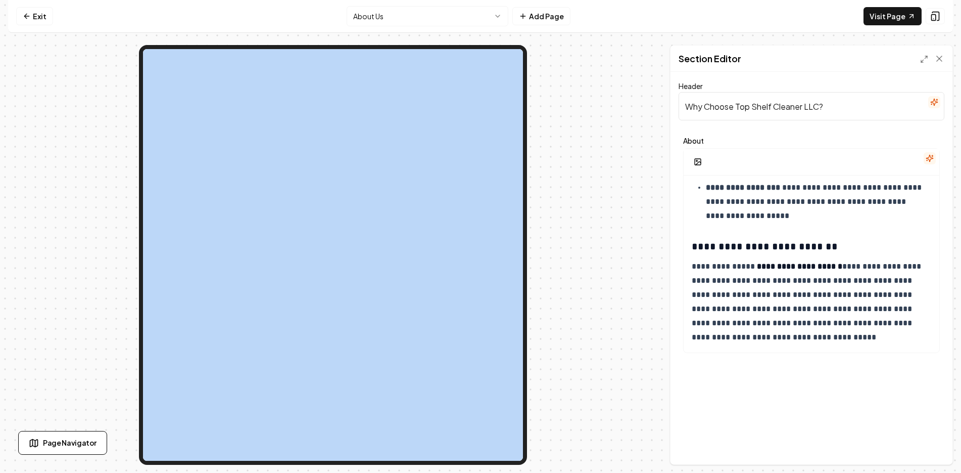
click at [198, 443] on div "Page Navigator" at bounding box center [163, 443] width 291 height 24
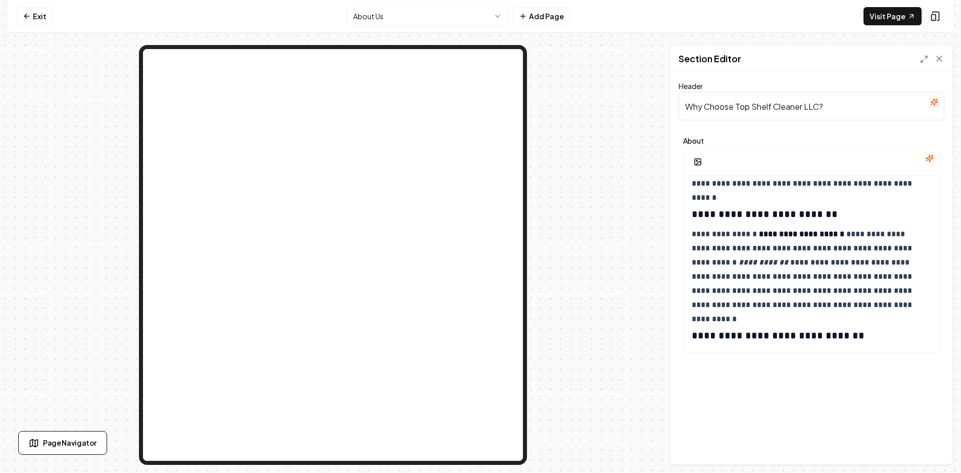
scroll to position [0, 0]
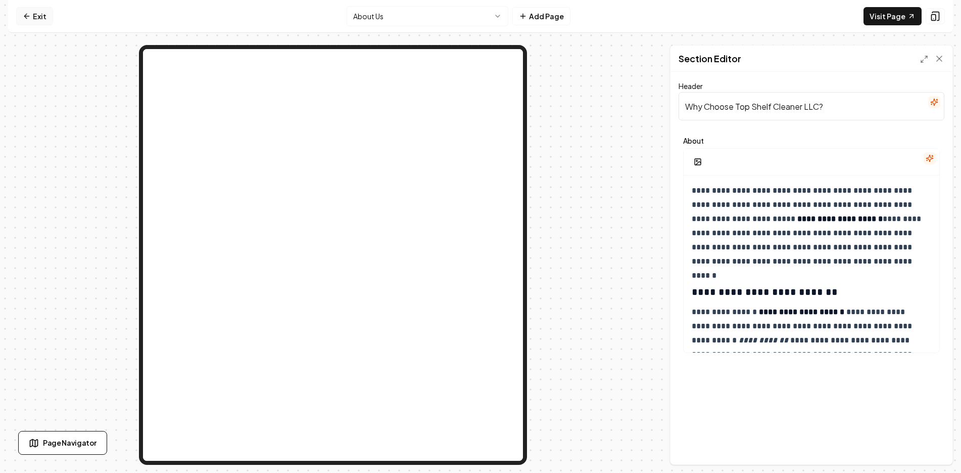
click at [33, 16] on link "Exit" at bounding box center [34, 16] width 37 height 18
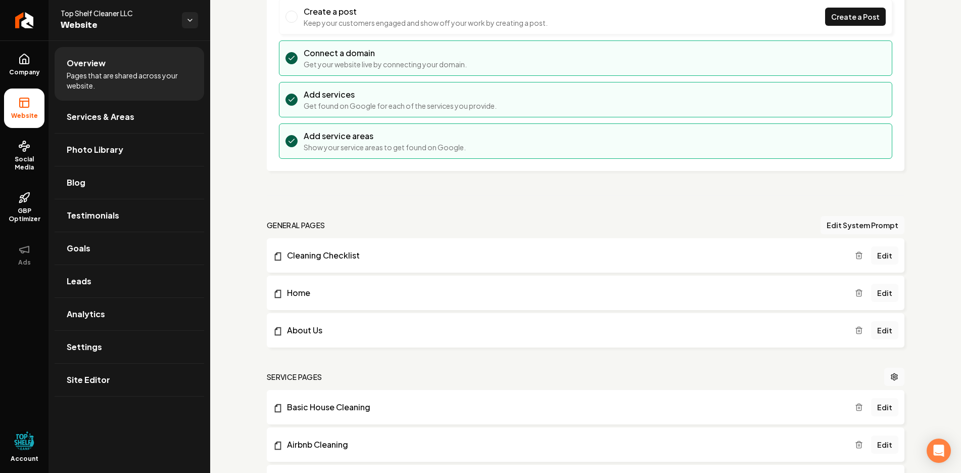
scroll to position [101, 0]
click at [879, 295] on link "Edit" at bounding box center [884, 292] width 27 height 18
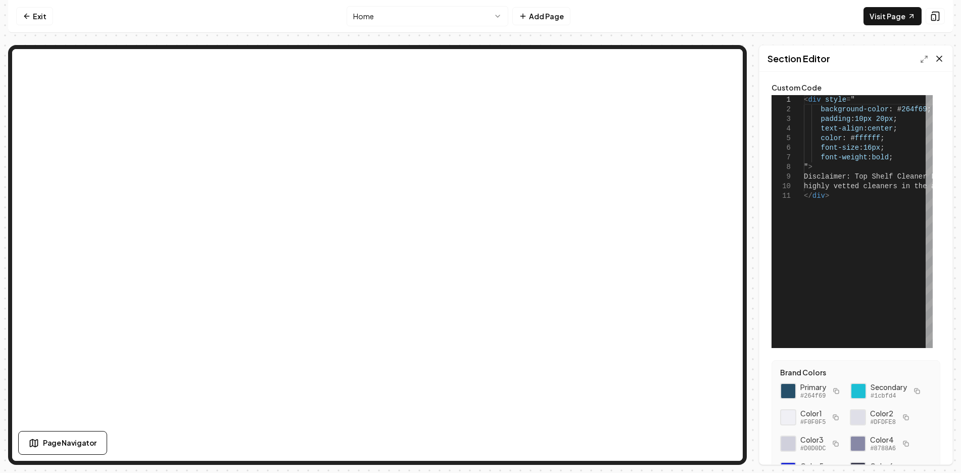
click at [941, 58] on icon at bounding box center [939, 58] width 5 height 5
